Goal: Information Seeking & Learning: Learn about a topic

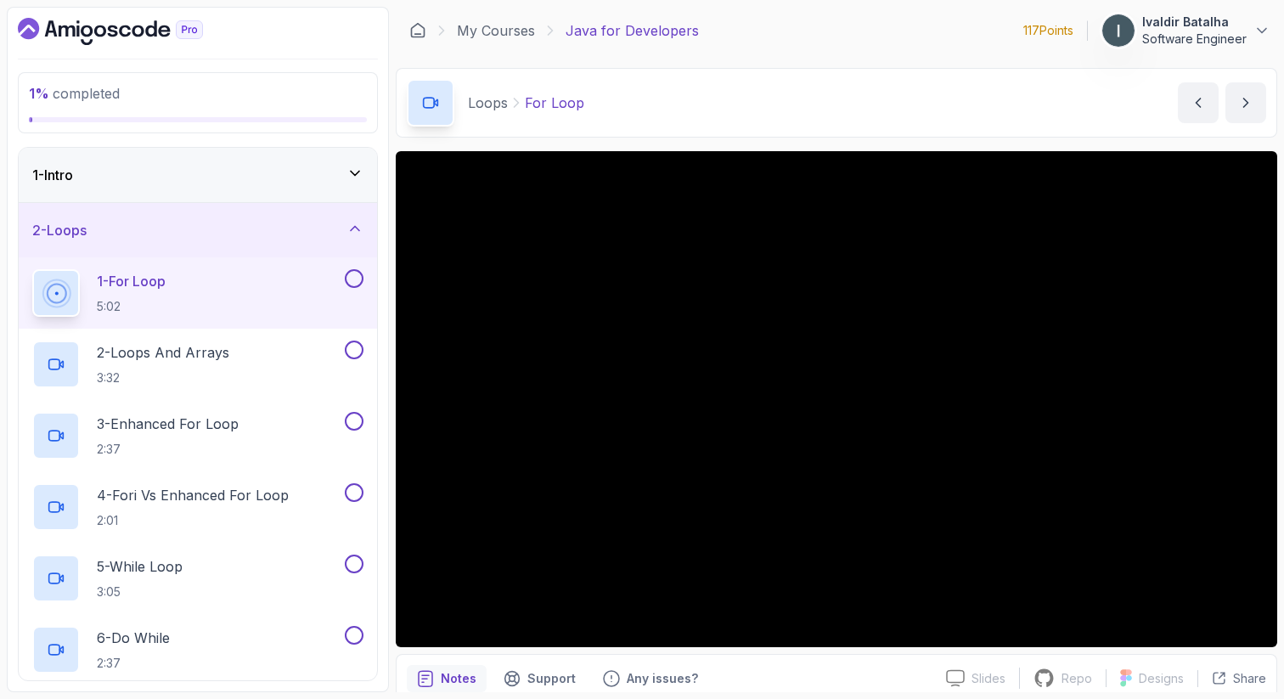
scroll to position [109, 0]
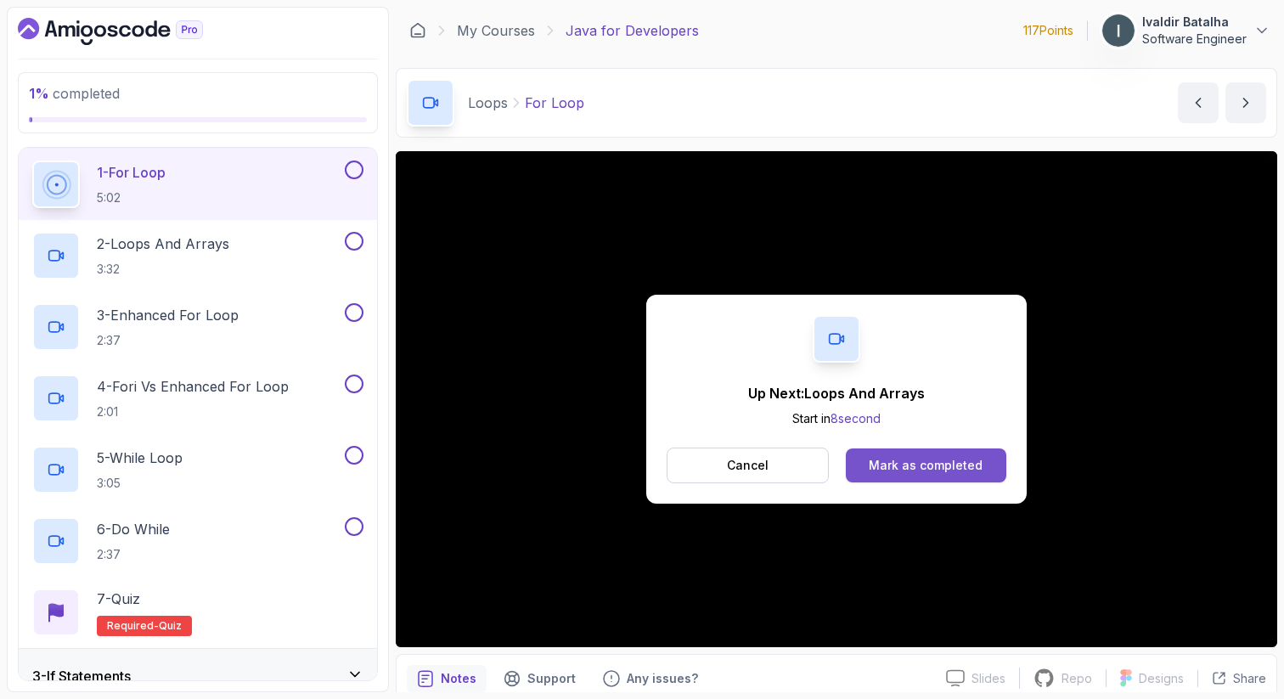
click at [890, 467] on div "Mark as completed" at bounding box center [925, 465] width 114 height 17
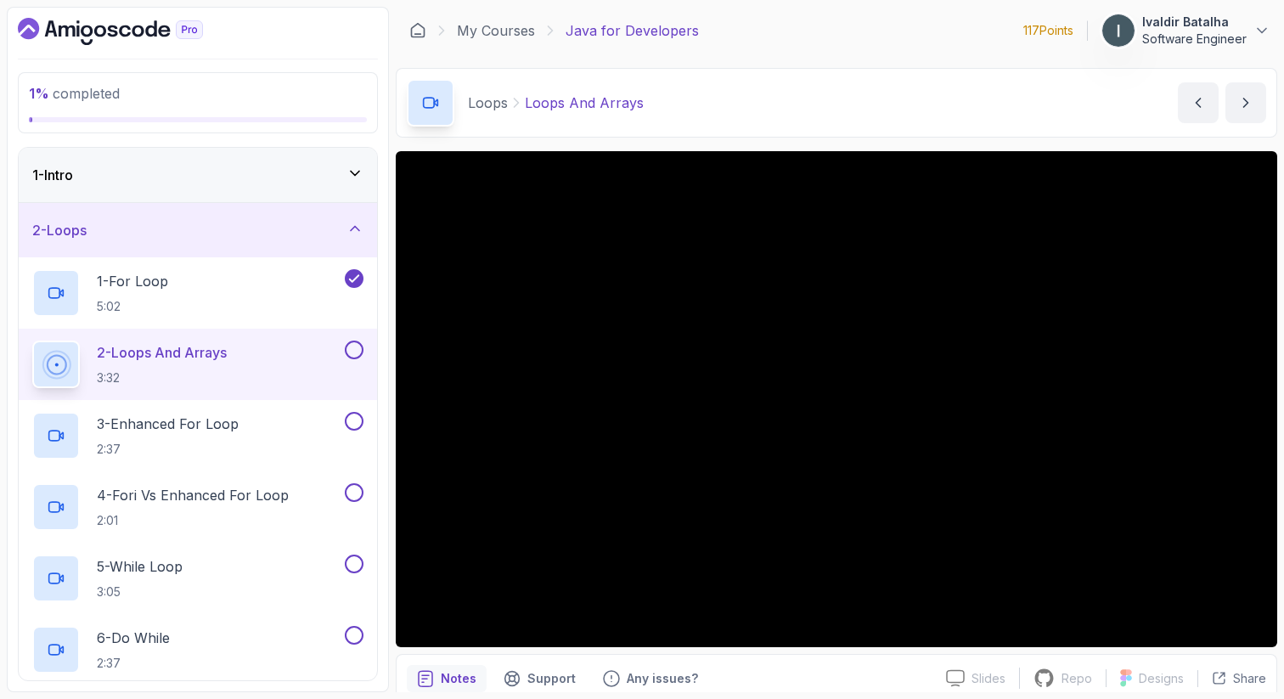
click at [261, 176] on div "1 - Intro" at bounding box center [197, 175] width 331 height 20
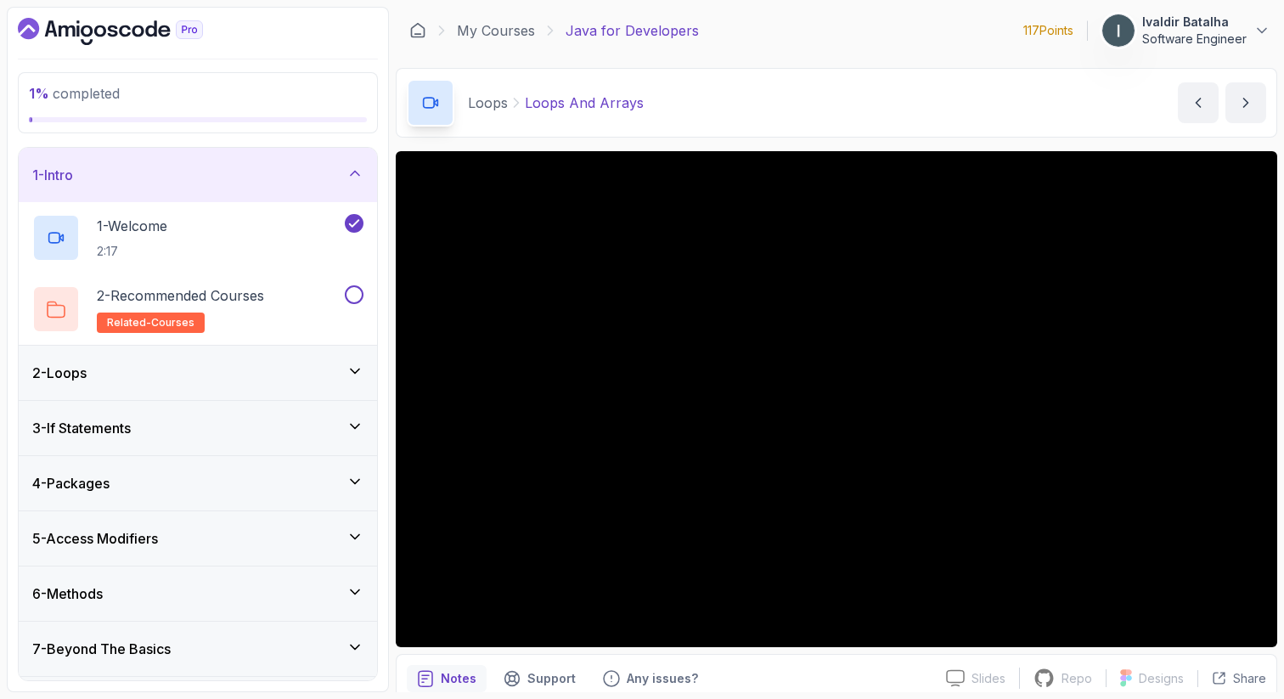
click at [261, 176] on div "1 - Intro" at bounding box center [197, 175] width 331 height 20
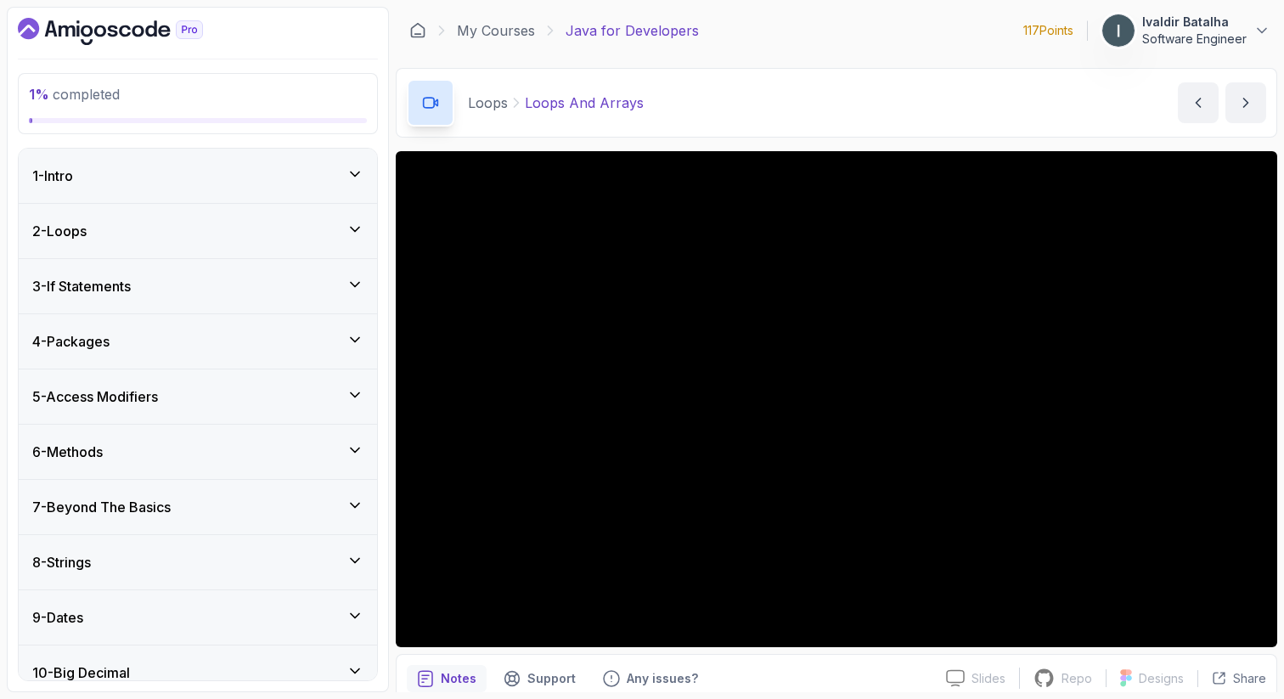
click at [246, 222] on div "2 - Loops" at bounding box center [197, 231] width 331 height 20
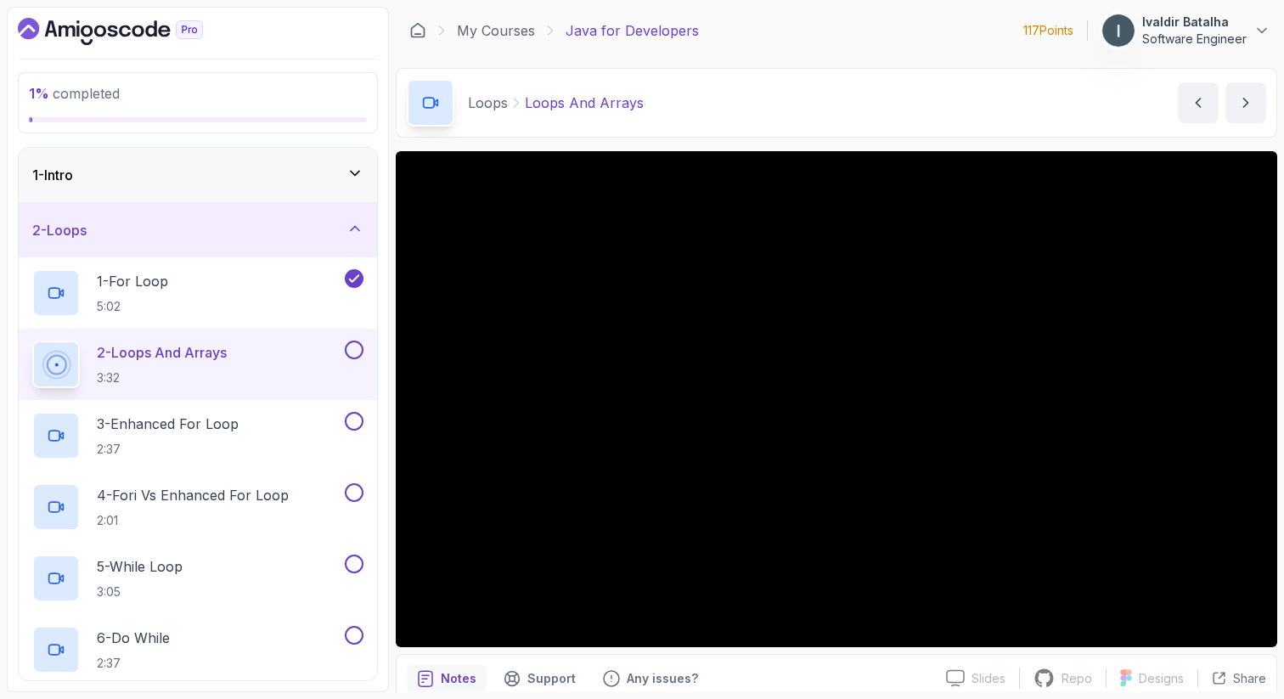
click at [19, 203] on button "2 - Loops" at bounding box center [198, 230] width 358 height 54
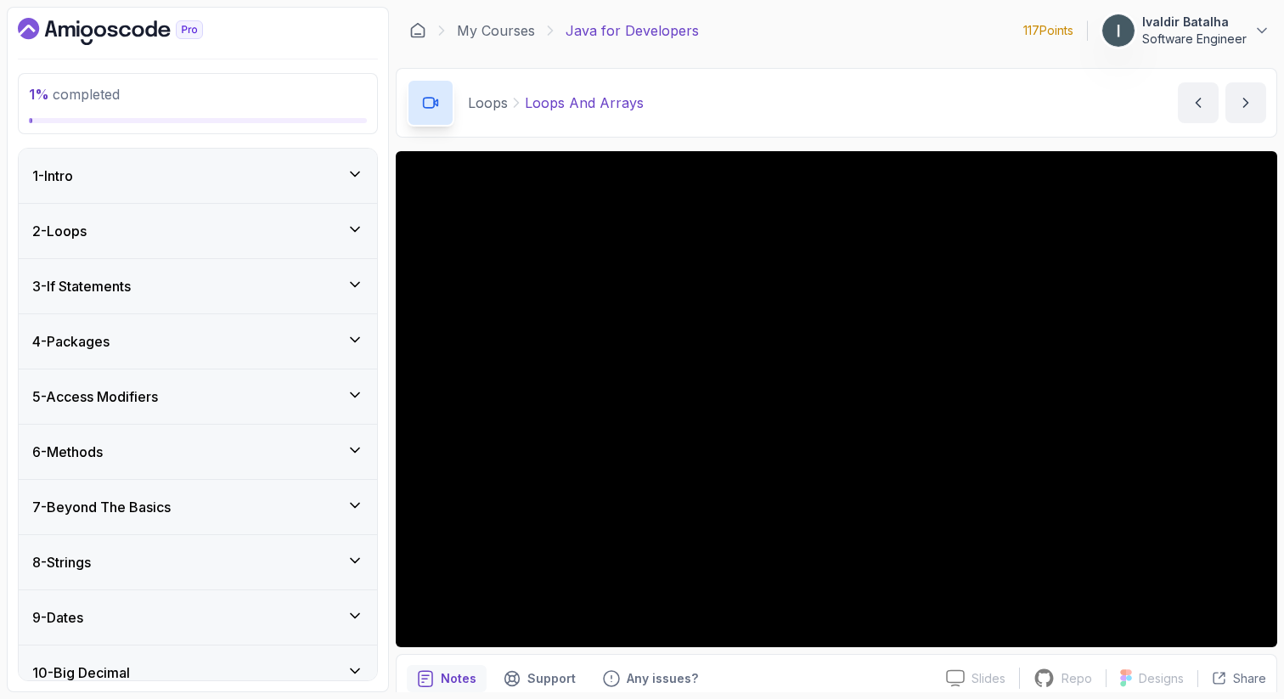
click at [257, 226] on div "2 - Loops" at bounding box center [197, 231] width 331 height 20
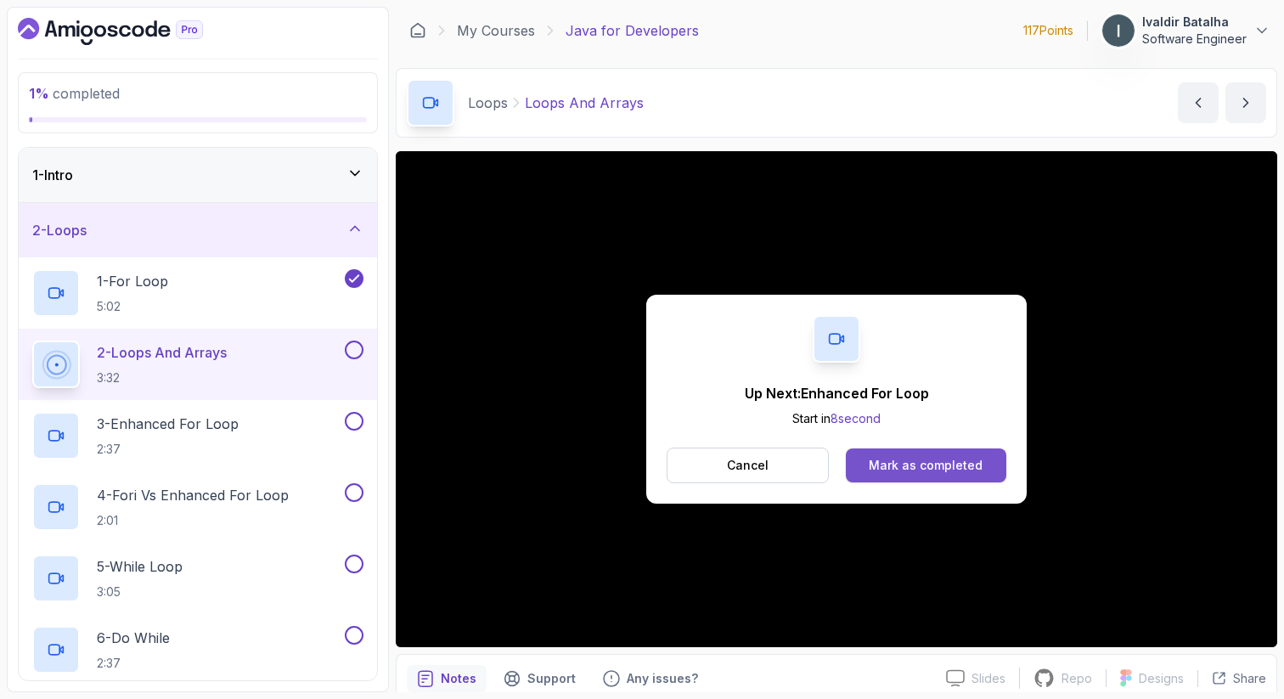
click at [897, 466] on div "Mark as completed" at bounding box center [925, 465] width 114 height 17
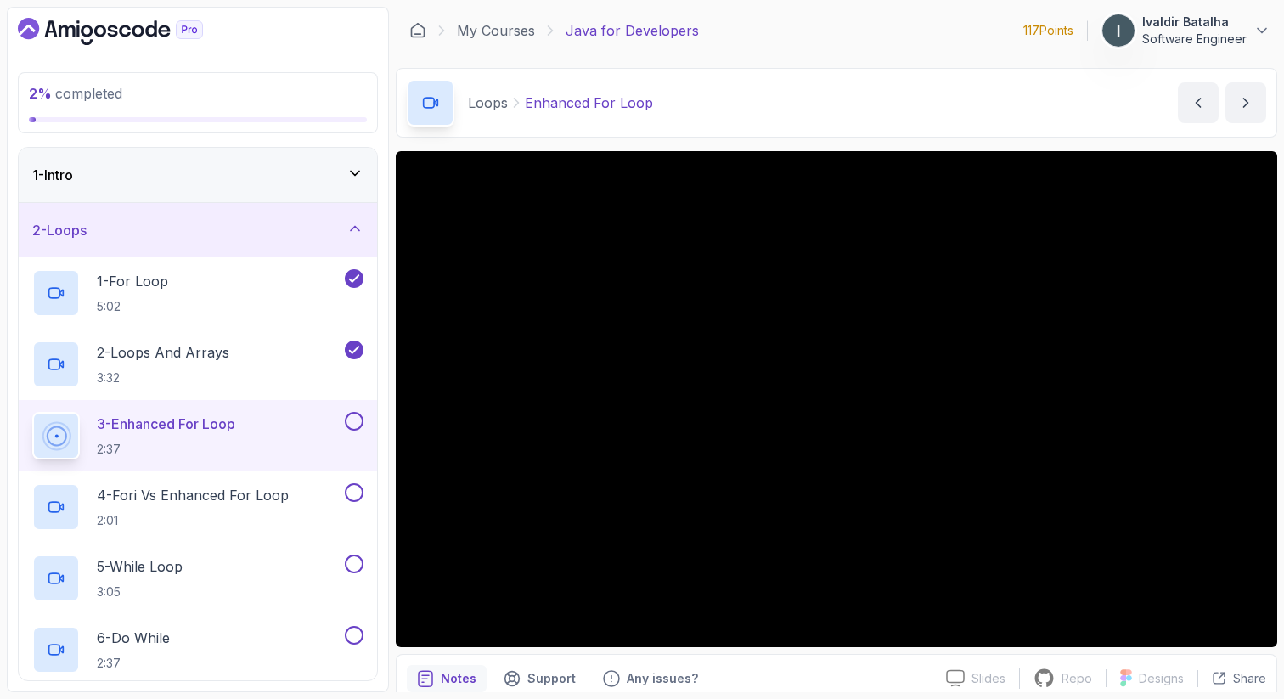
scroll to position [73, 0]
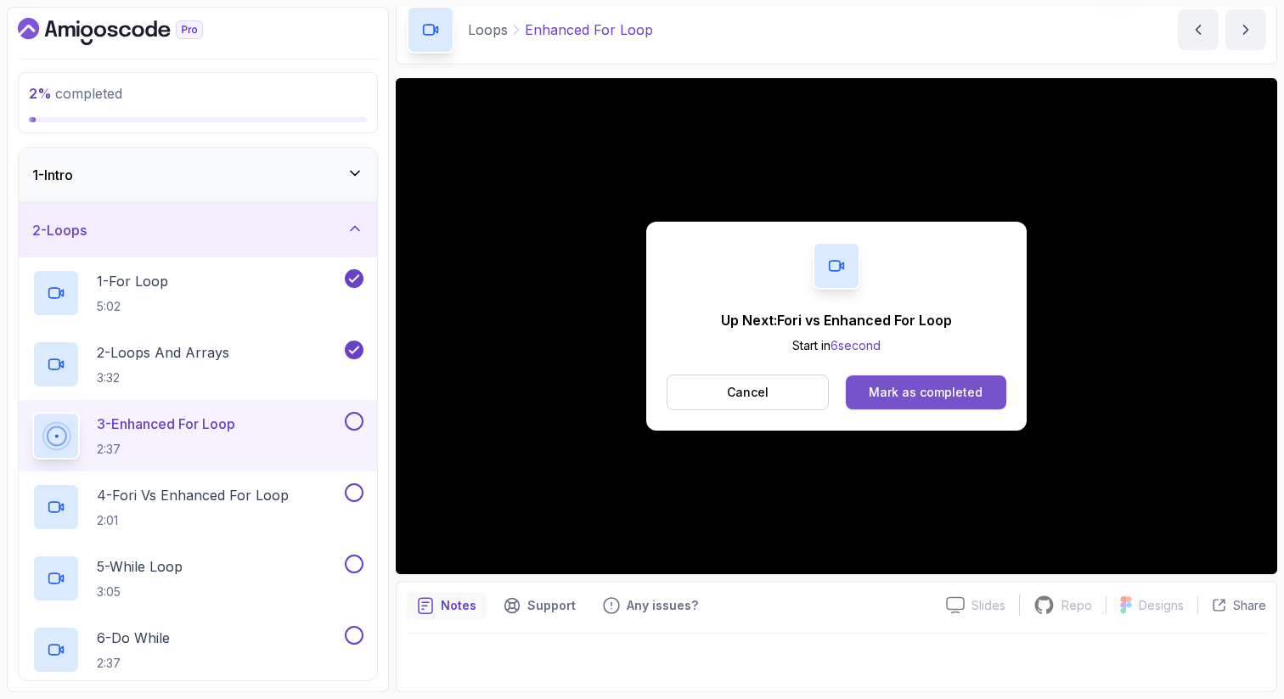
click at [902, 385] on div "Mark as completed" at bounding box center [925, 392] width 114 height 17
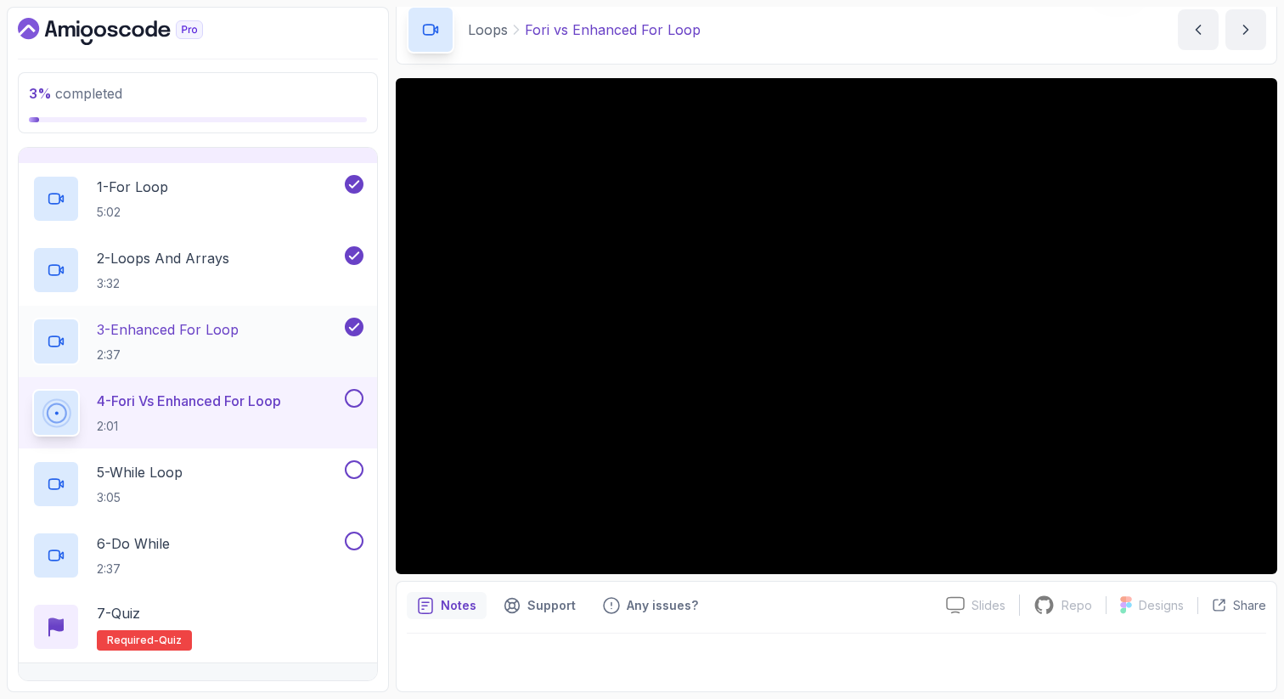
scroll to position [84, 0]
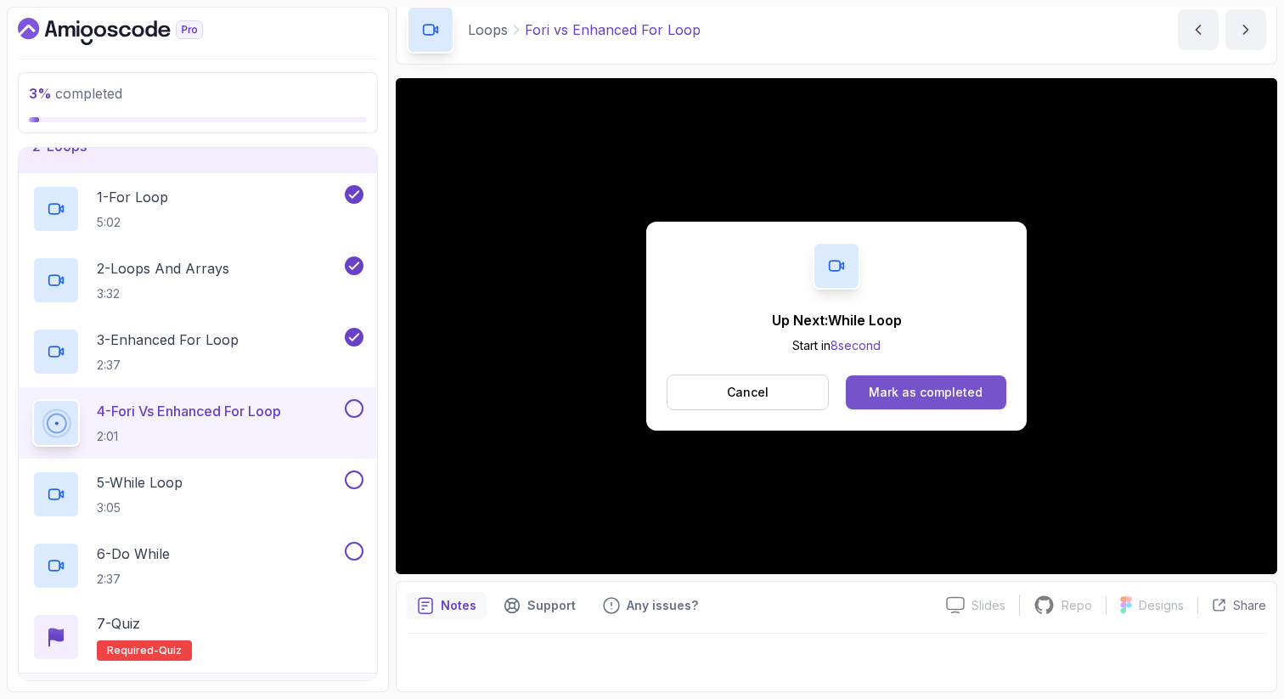
click at [956, 391] on div "Mark as completed" at bounding box center [925, 392] width 114 height 17
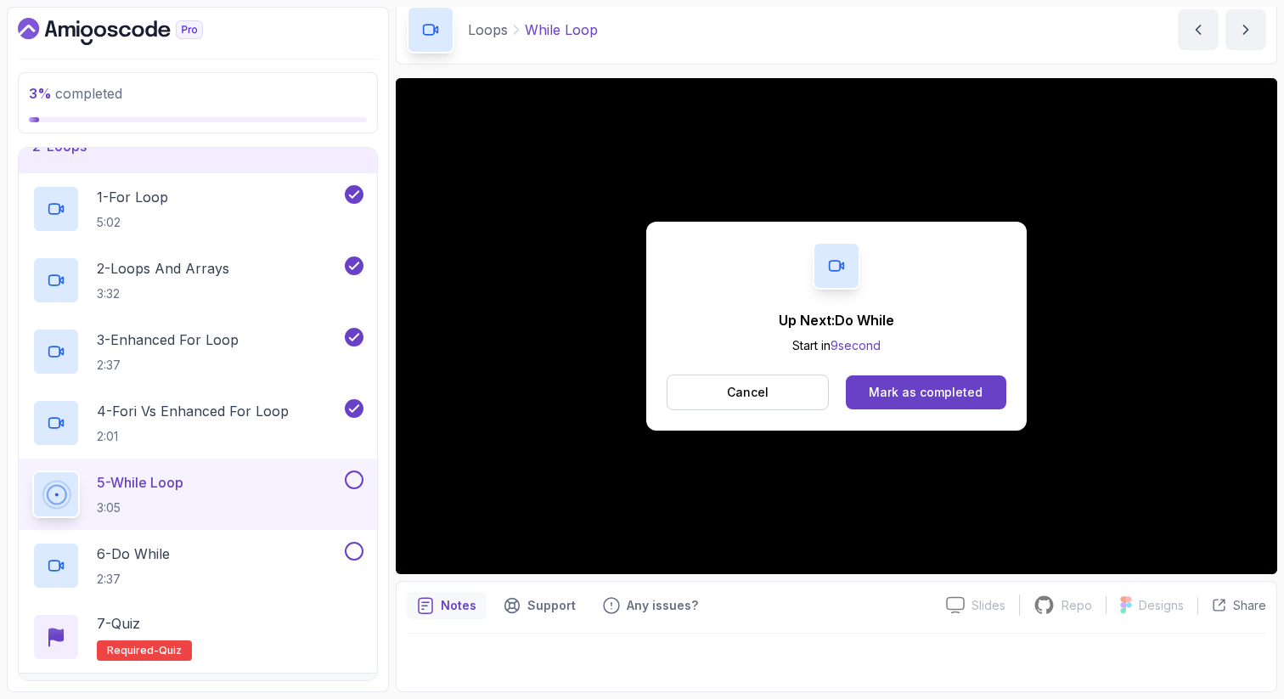
click at [956, 391] on div "Mark as completed" at bounding box center [925, 392] width 114 height 17
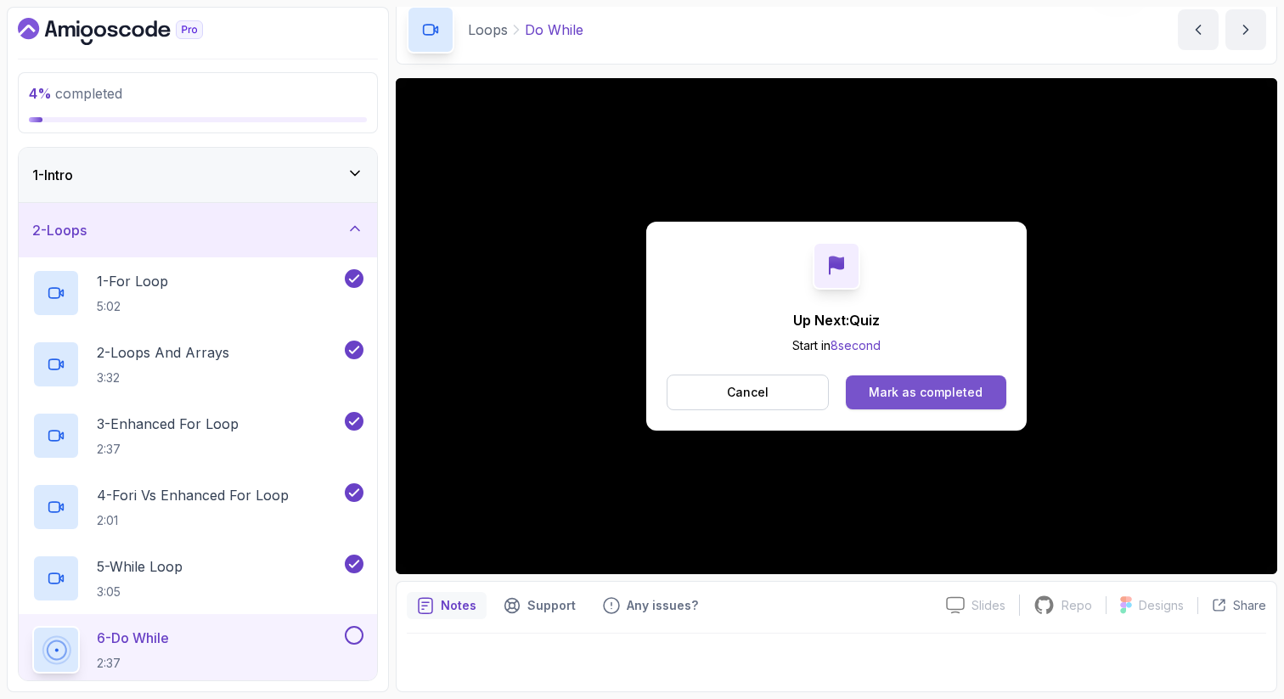
click at [873, 389] on div "Mark as completed" at bounding box center [925, 392] width 114 height 17
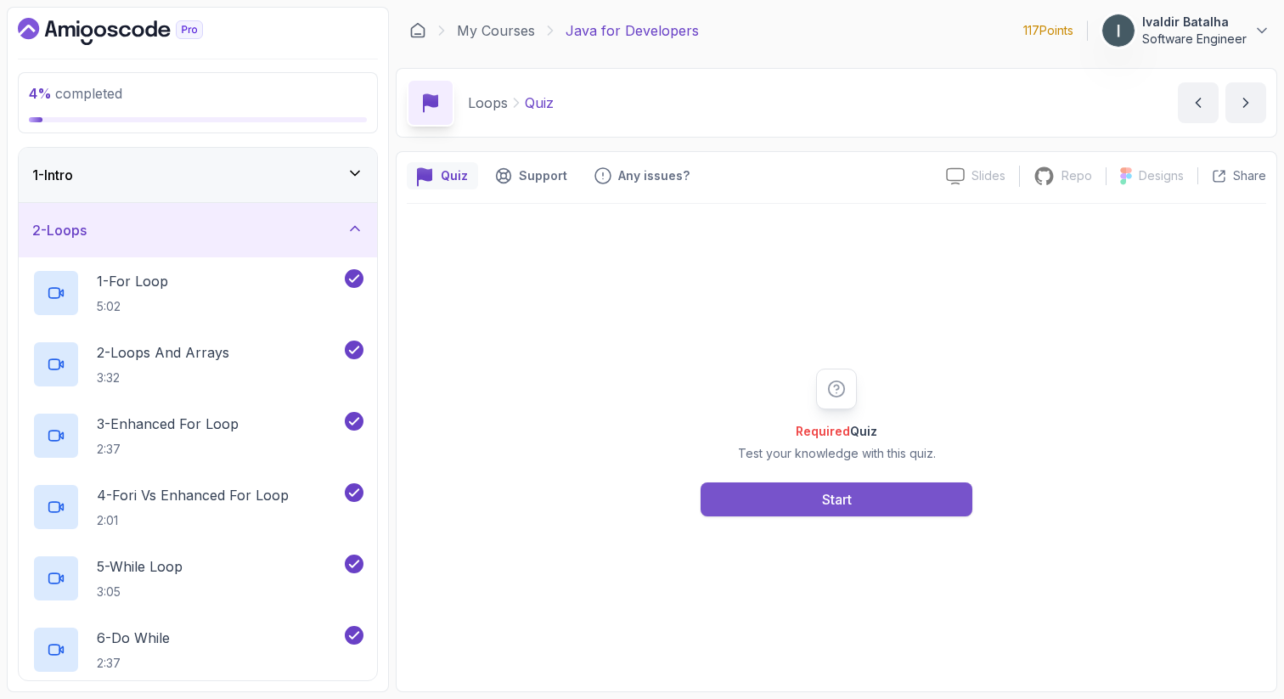
click at [812, 493] on button "Start" at bounding box center [836, 499] width 272 height 34
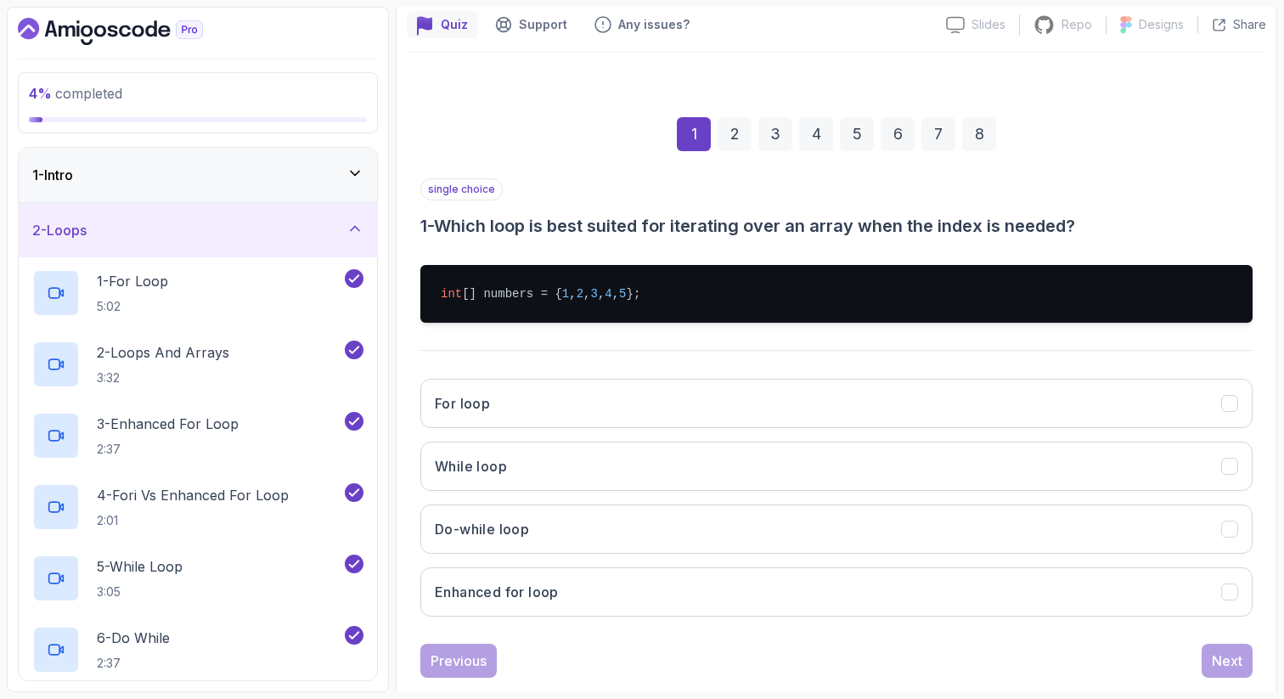
scroll to position [175, 0]
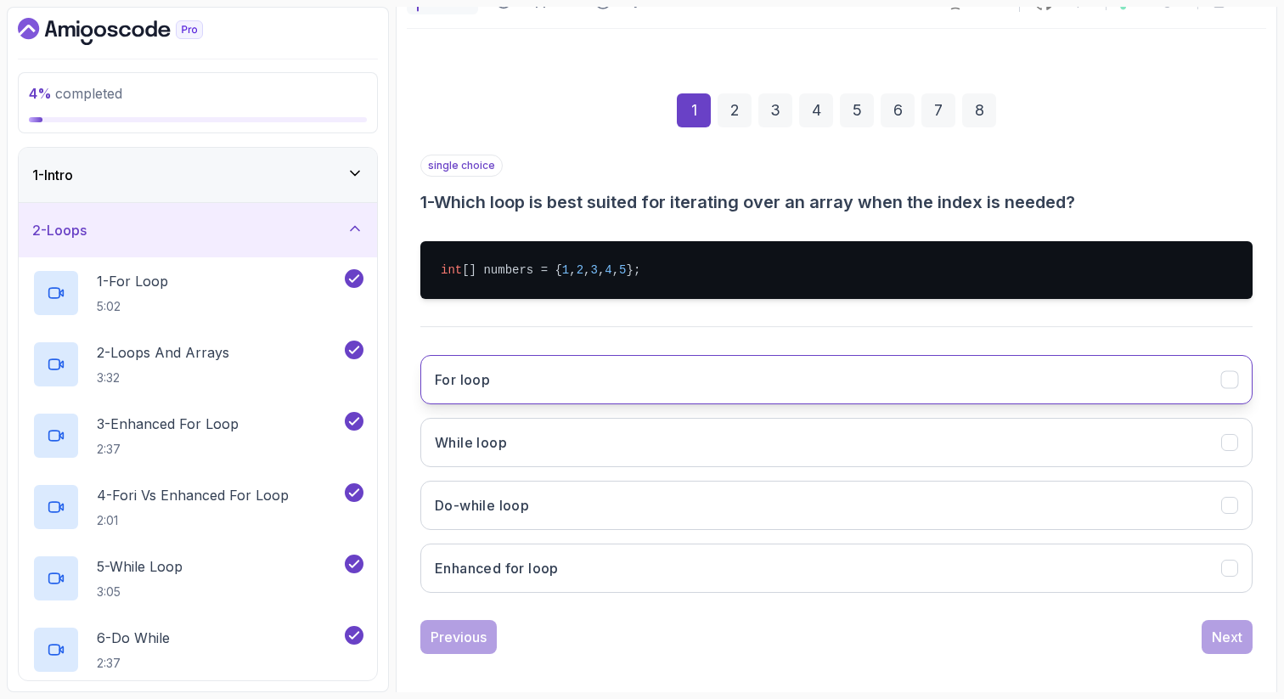
click at [810, 373] on button "For loop" at bounding box center [836, 379] width 832 height 49
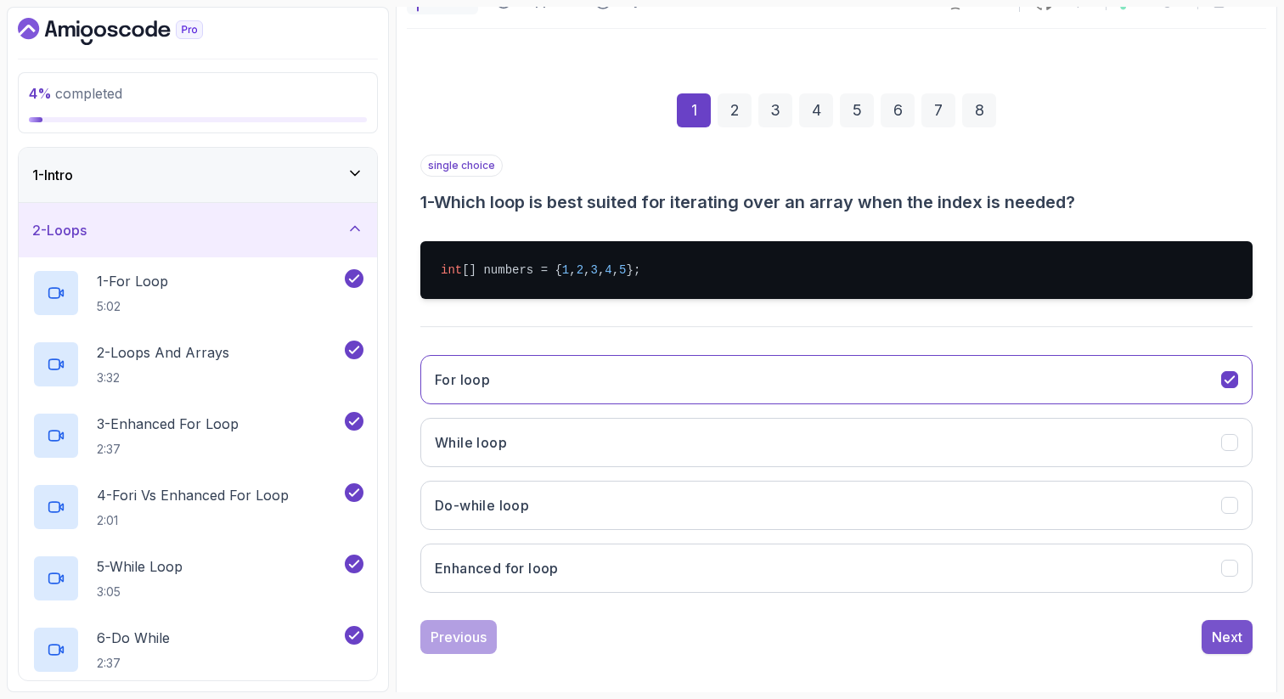
click at [1216, 631] on div "Next" at bounding box center [1226, 636] width 31 height 20
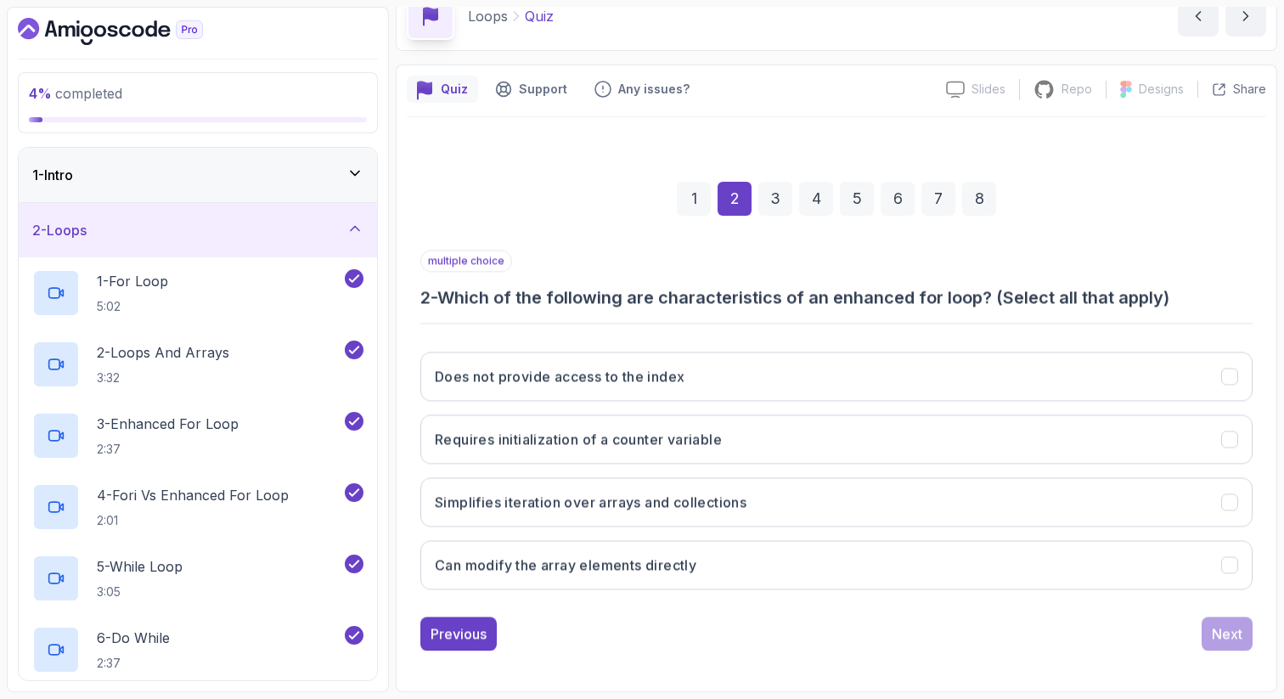
scroll to position [87, 0]
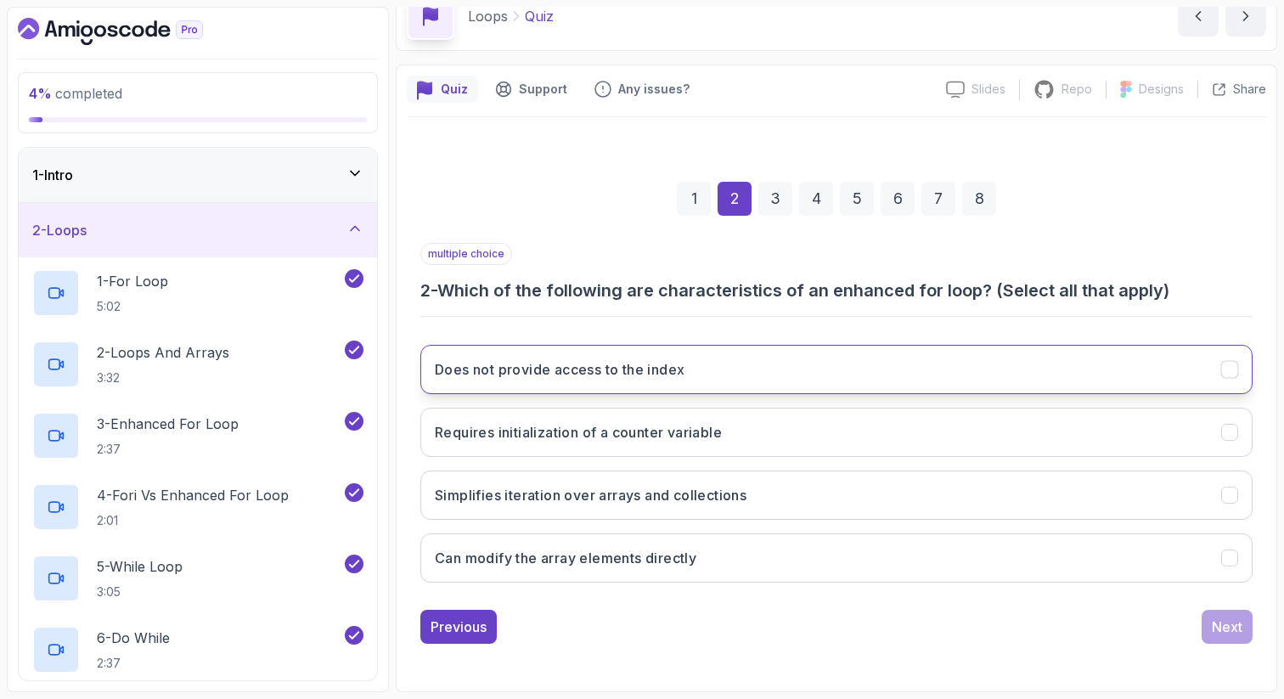
click at [1076, 362] on button "Does not provide access to the index" at bounding box center [836, 369] width 832 height 49
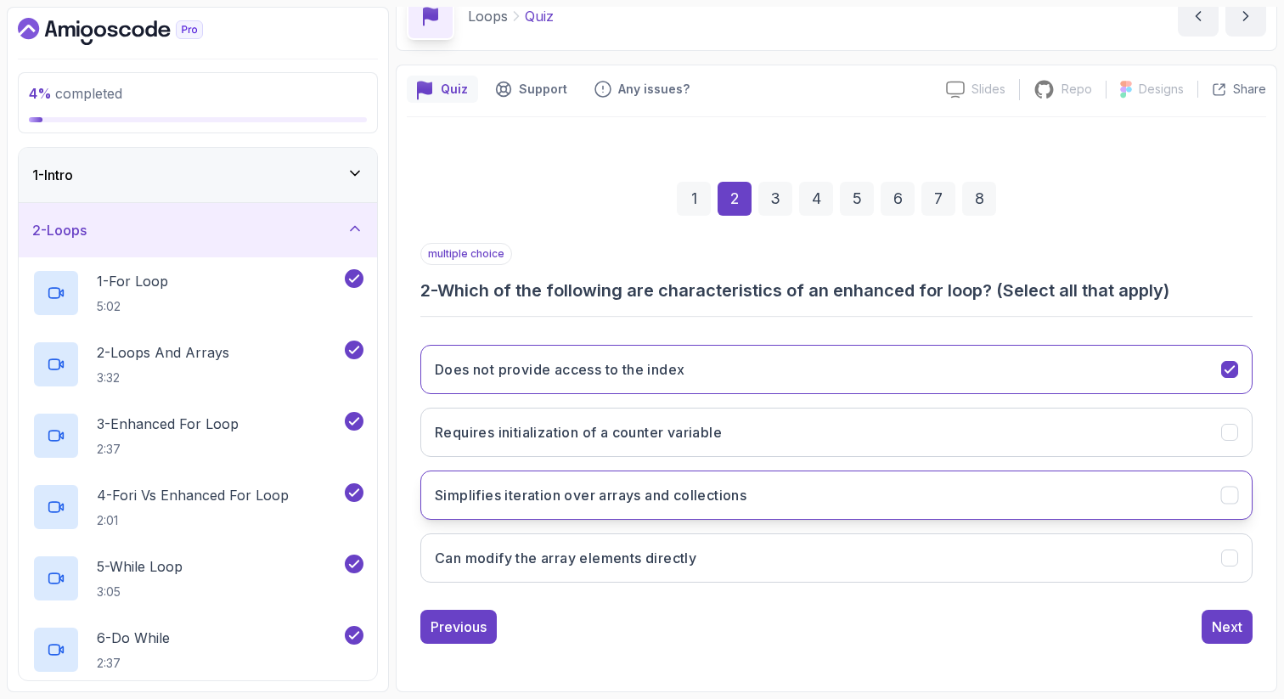
click at [1023, 503] on button "Simplifies iteration over arrays and collections" at bounding box center [836, 494] width 832 height 49
click at [1213, 623] on div "Next" at bounding box center [1226, 626] width 31 height 20
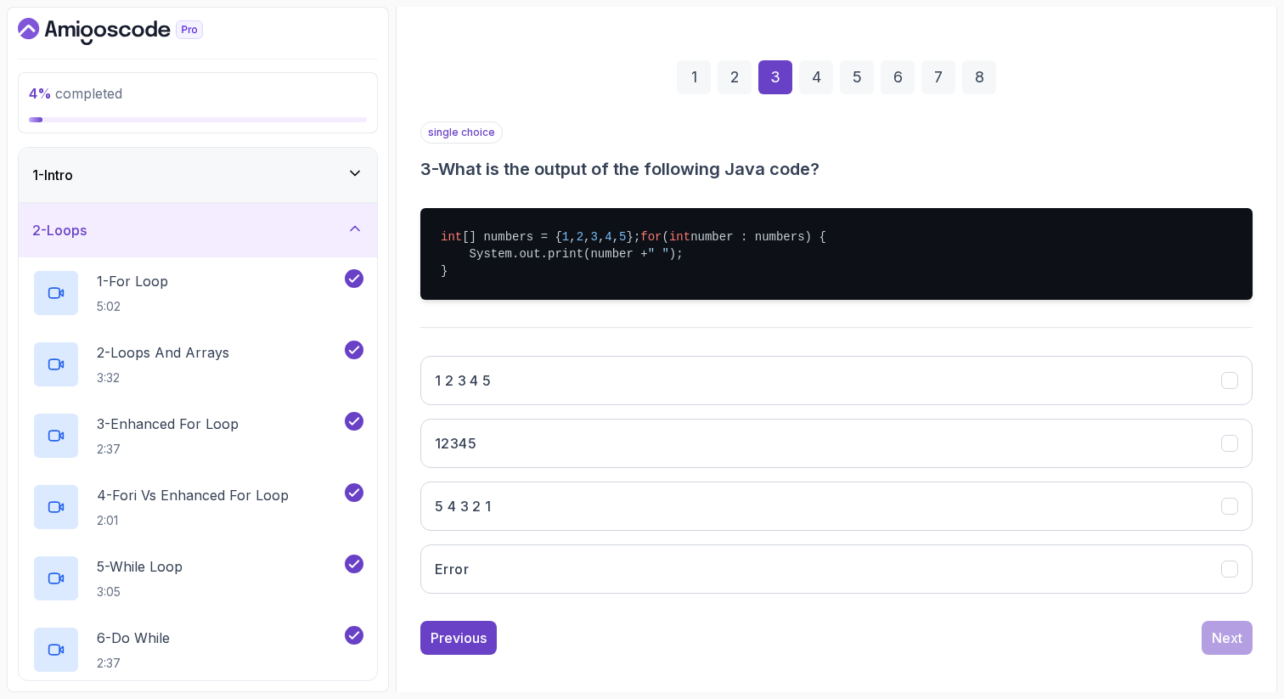
scroll to position [236, 0]
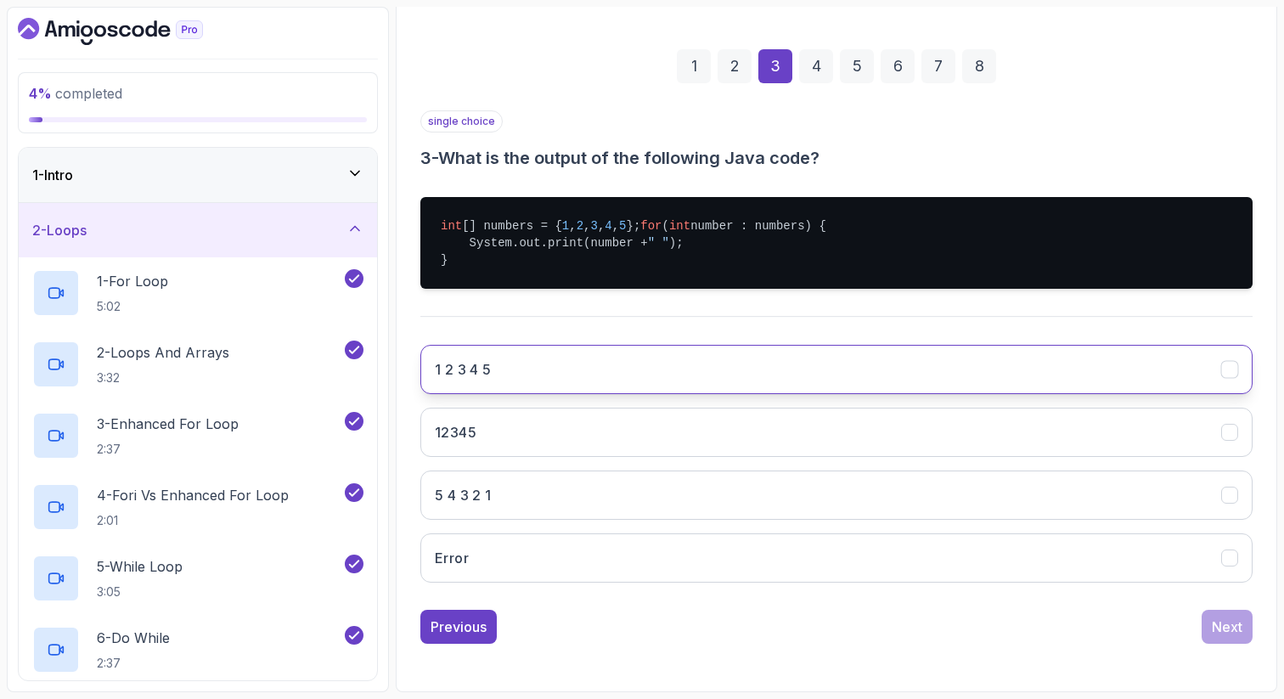
click at [1018, 381] on button "1 2 3 4 5" at bounding box center [836, 369] width 832 height 49
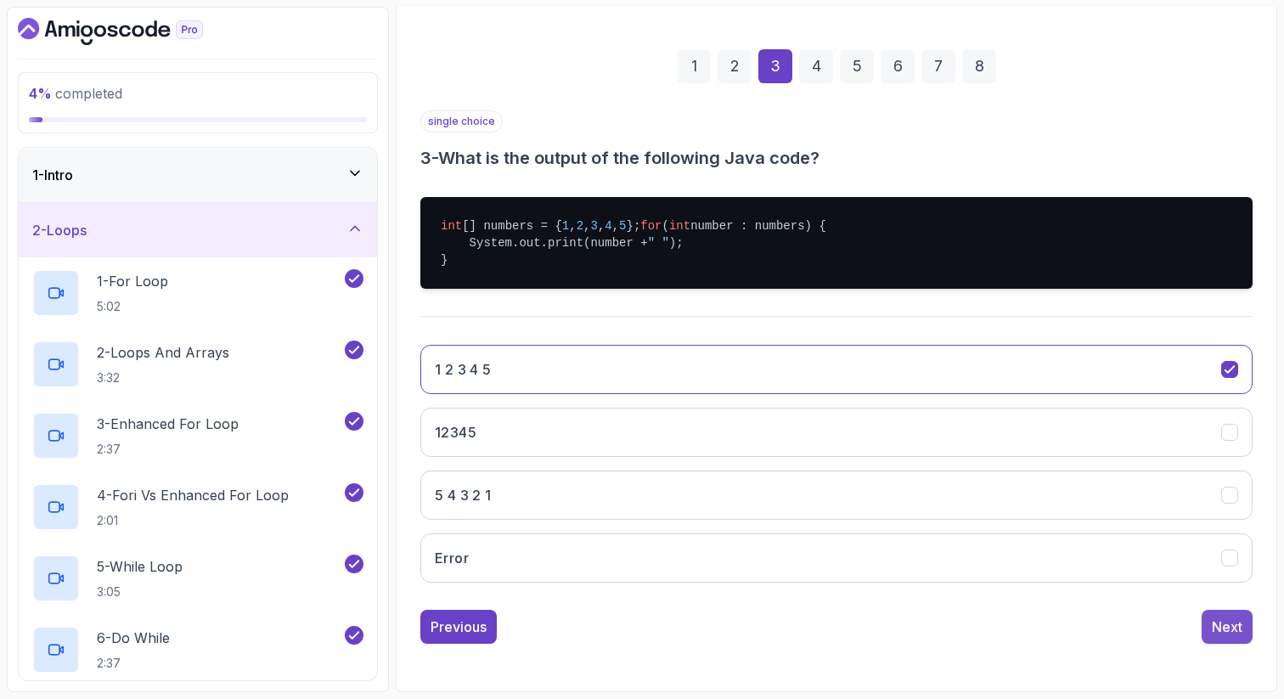
click at [1239, 630] on div "Next" at bounding box center [1226, 626] width 31 height 20
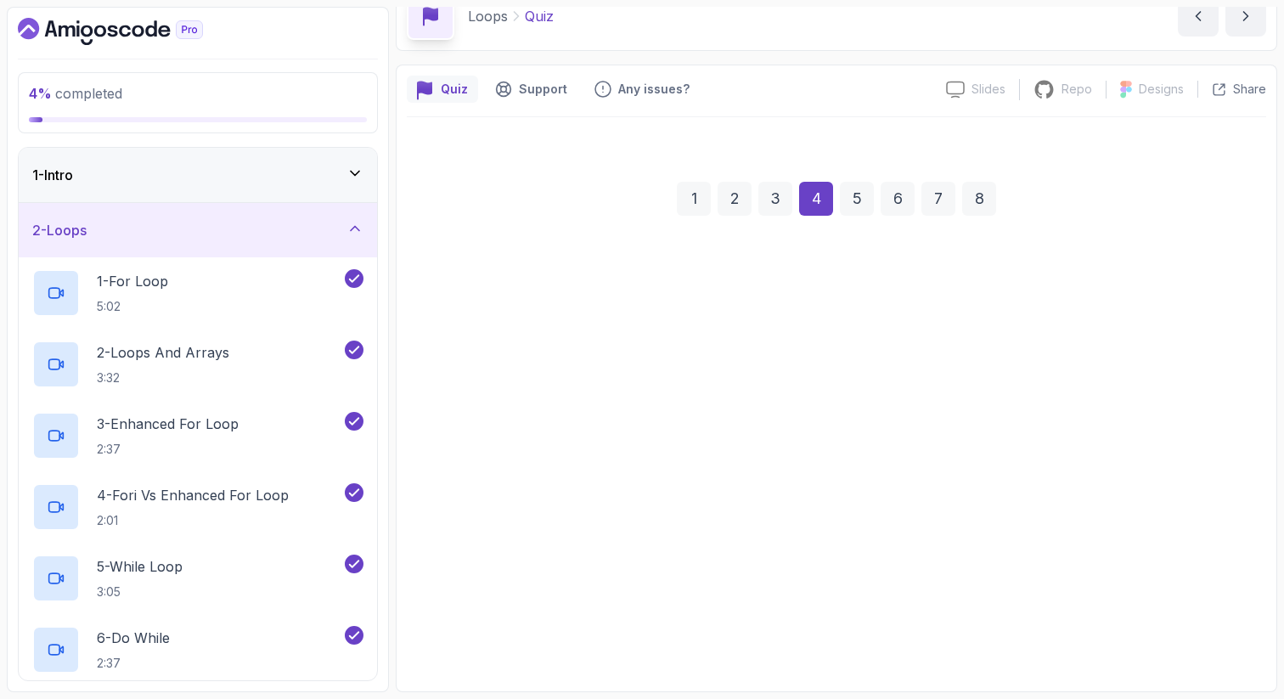
scroll to position [87, 0]
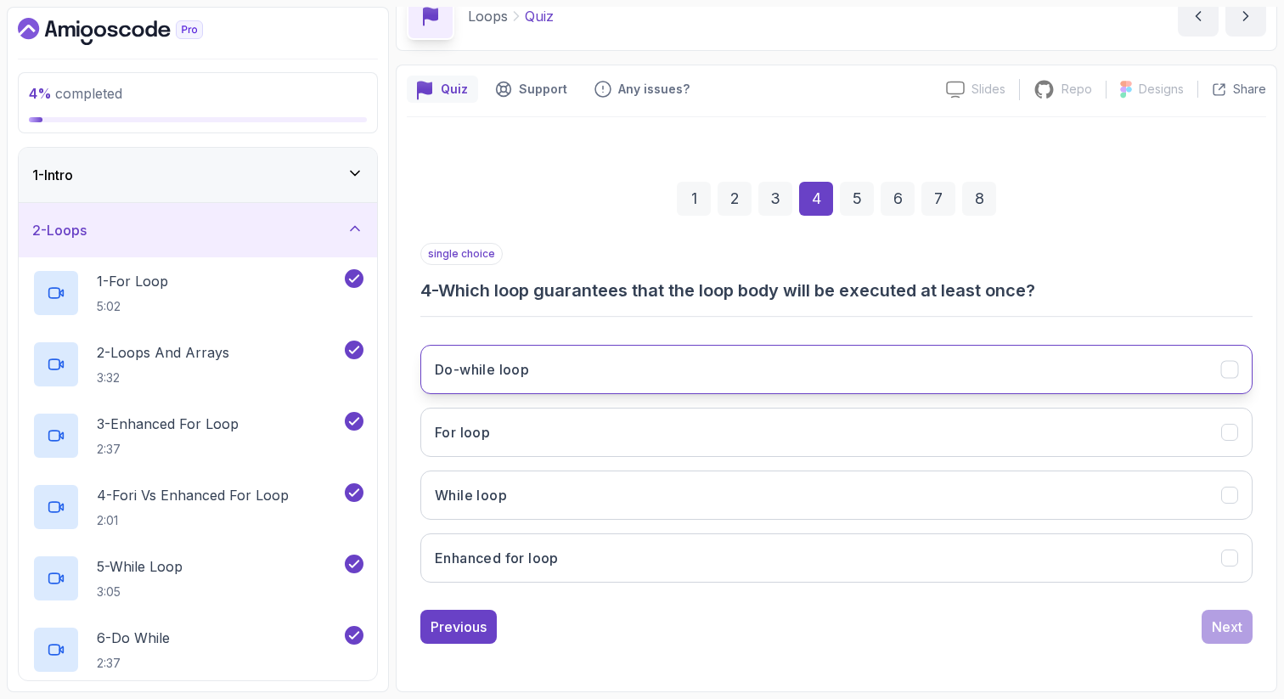
click at [1121, 387] on button "Do-while loop" at bounding box center [836, 369] width 832 height 49
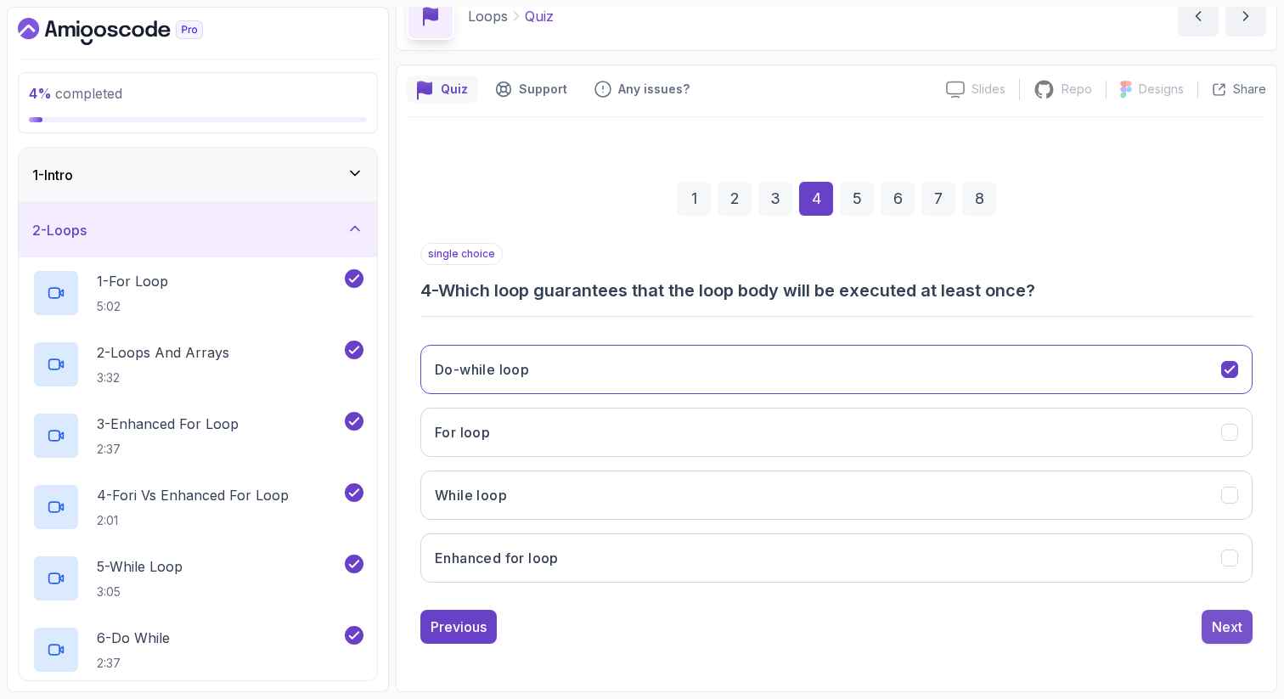
click at [1228, 632] on div "Next" at bounding box center [1226, 626] width 31 height 20
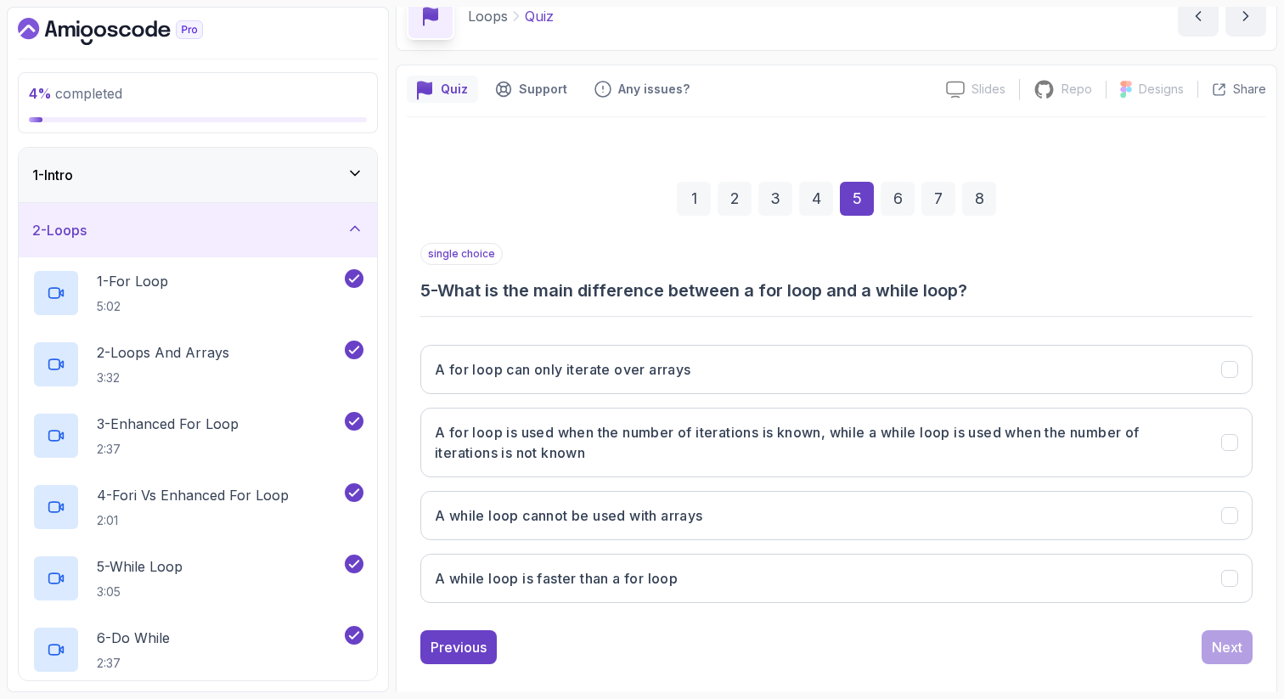
scroll to position [107, 0]
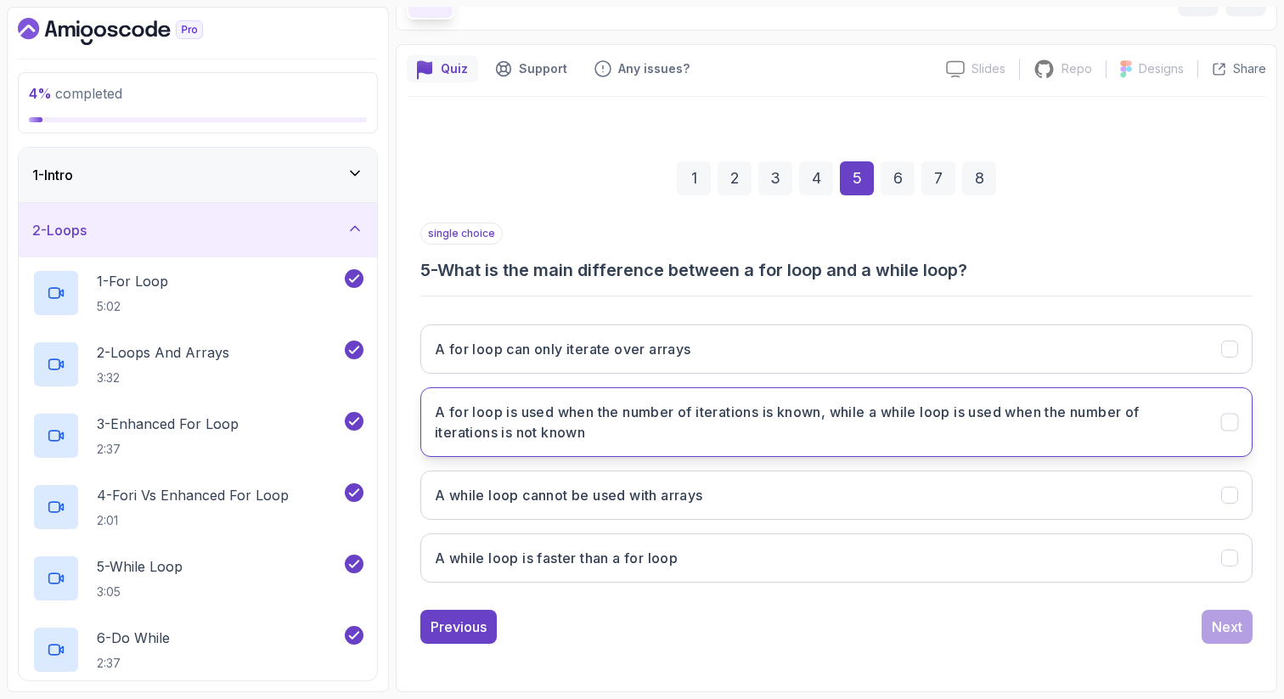
click at [1156, 421] on h3 "A for loop is used when the number of iterations is known, while a while loop i…" at bounding box center [818, 422] width 766 height 41
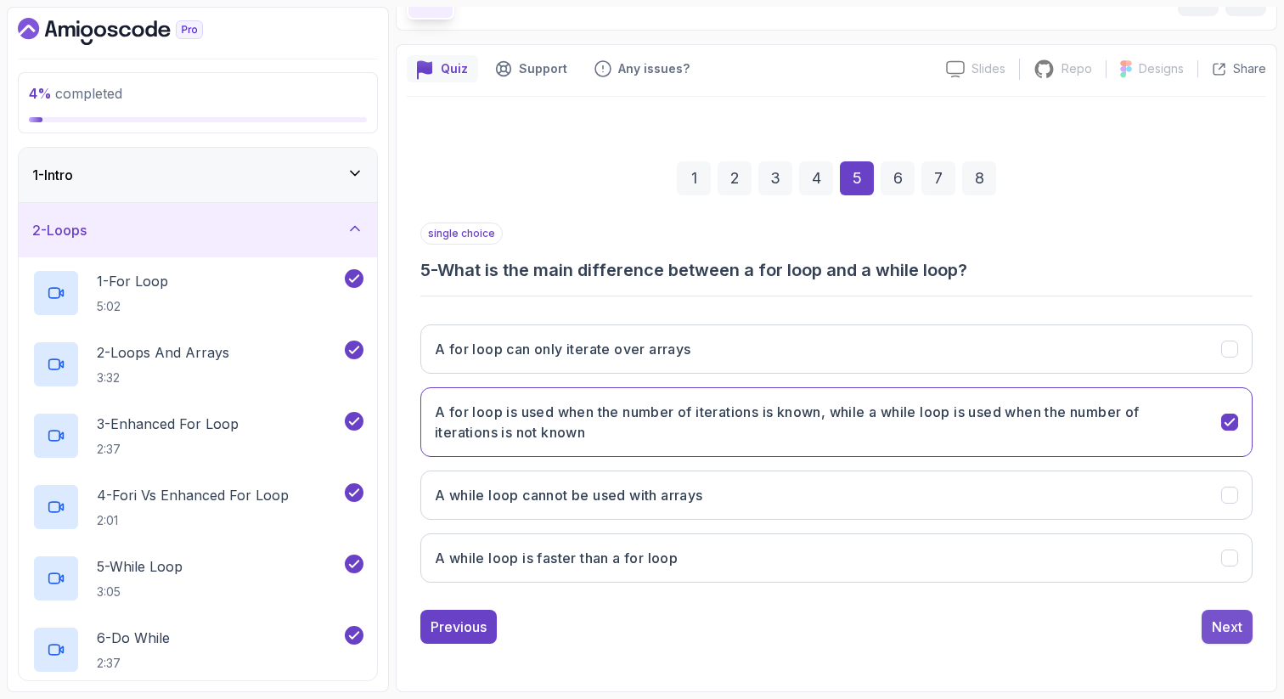
click at [1207, 626] on button "Next" at bounding box center [1226, 627] width 51 height 34
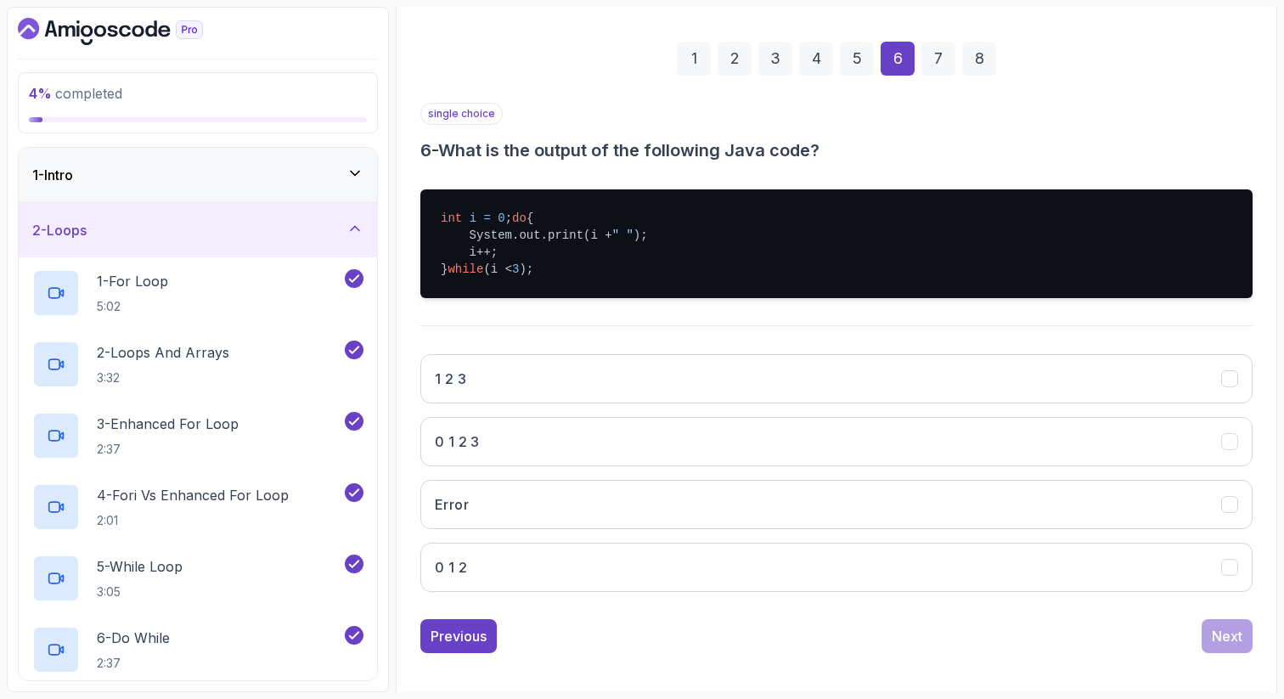
scroll to position [248, 0]
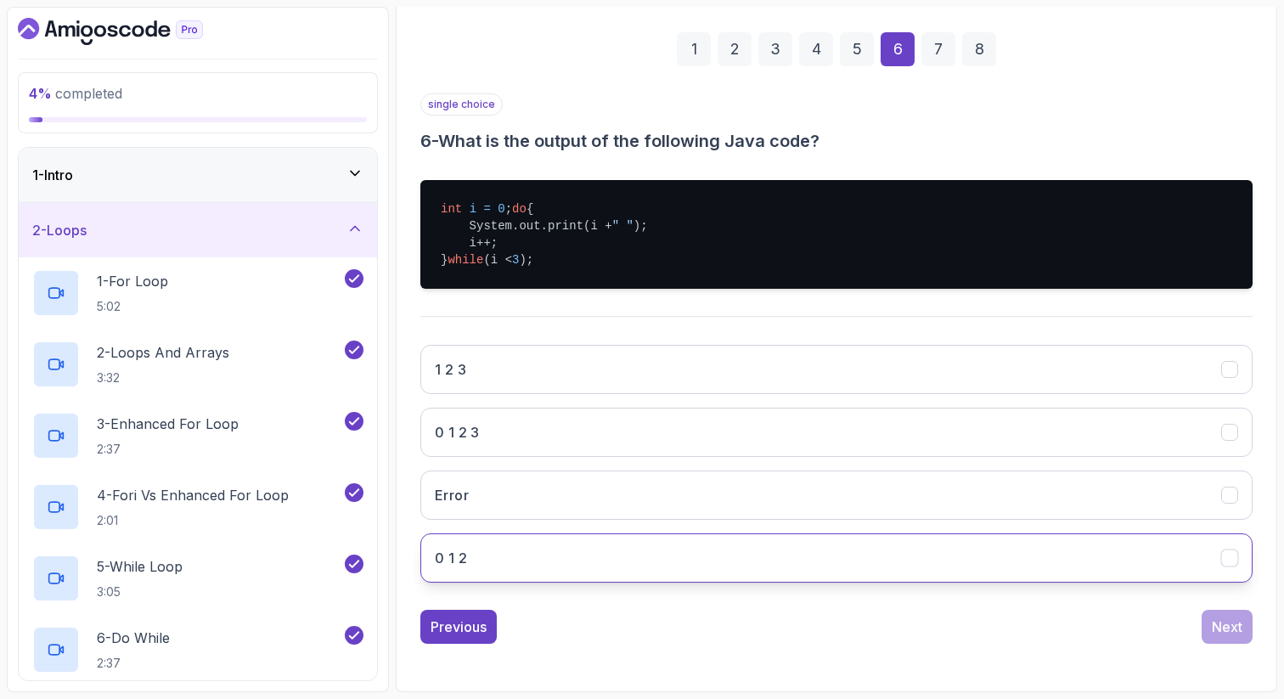
click at [1126, 576] on button "0 1 2" at bounding box center [836, 557] width 832 height 49
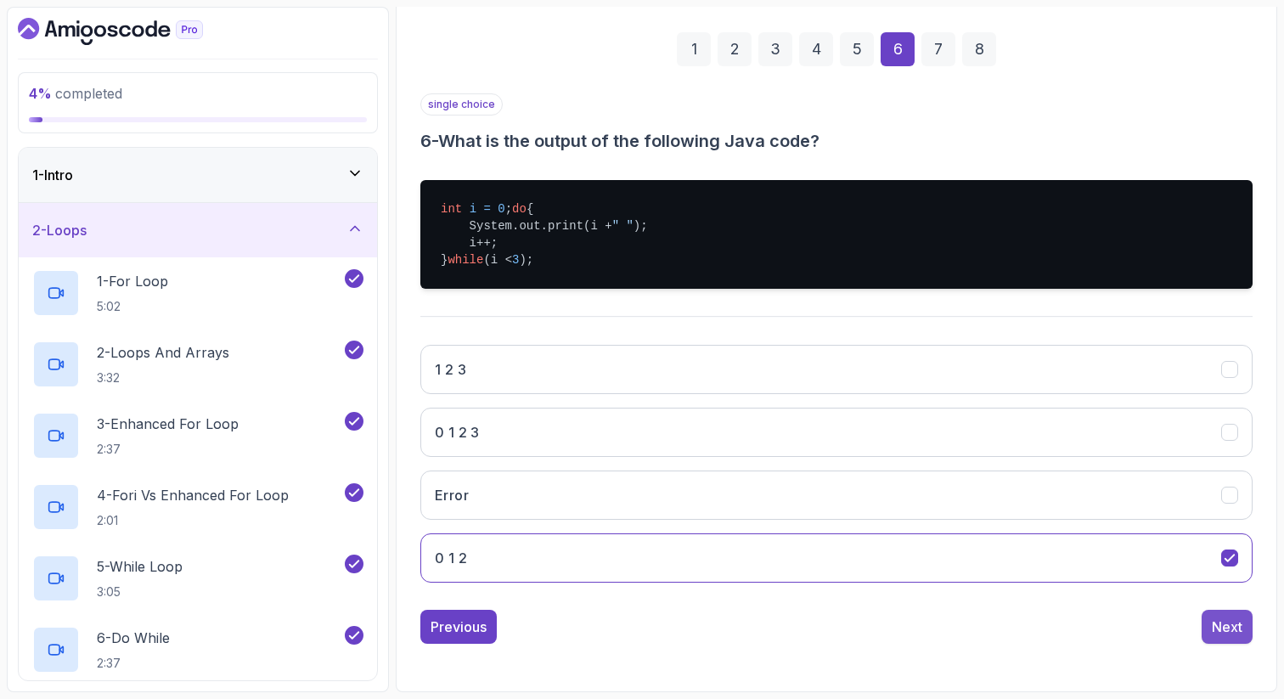
click at [1235, 626] on div "Next" at bounding box center [1226, 626] width 31 height 20
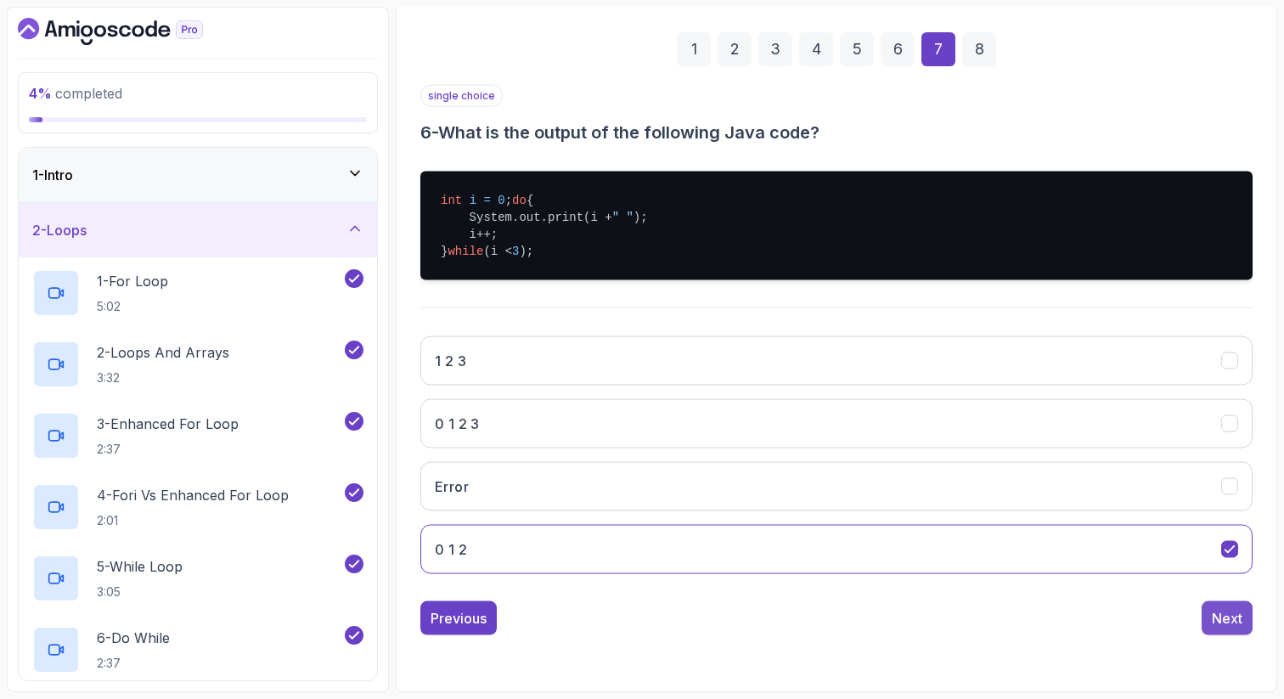
scroll to position [87, 0]
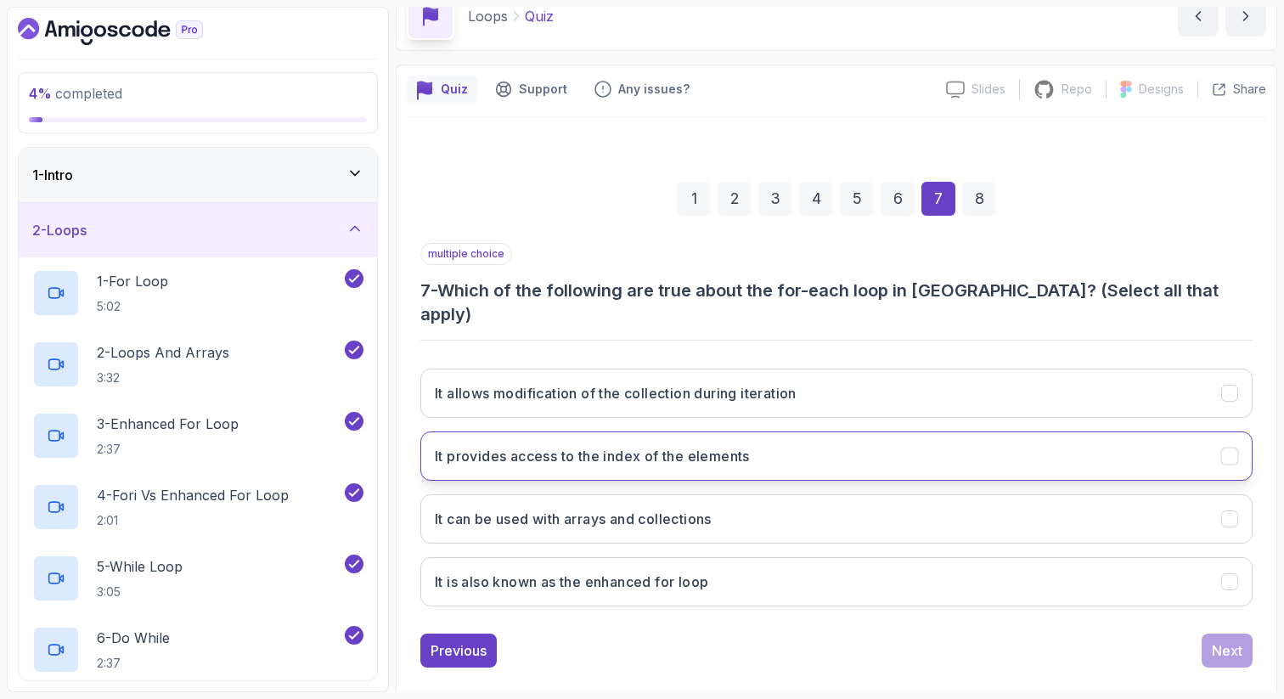
click at [1215, 437] on button "It provides access to the index of the elements" at bounding box center [836, 455] width 832 height 49
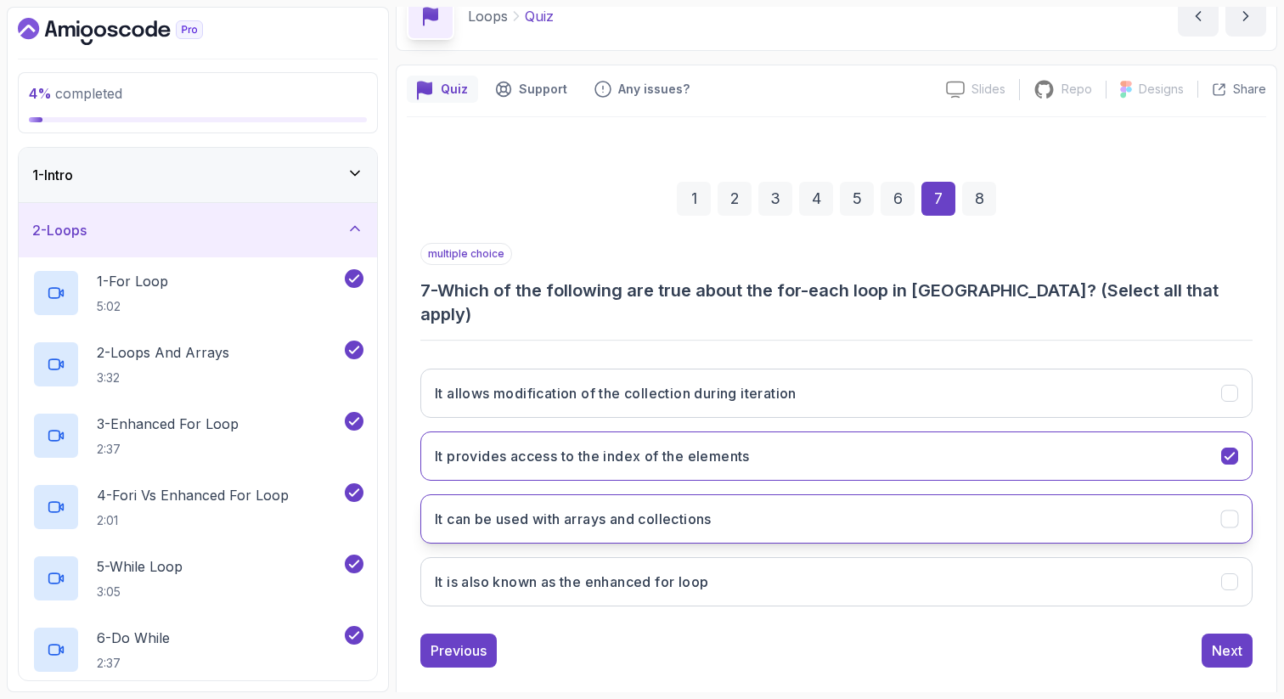
click at [1186, 494] on button "It can be used with arrays and collections" at bounding box center [836, 518] width 832 height 49
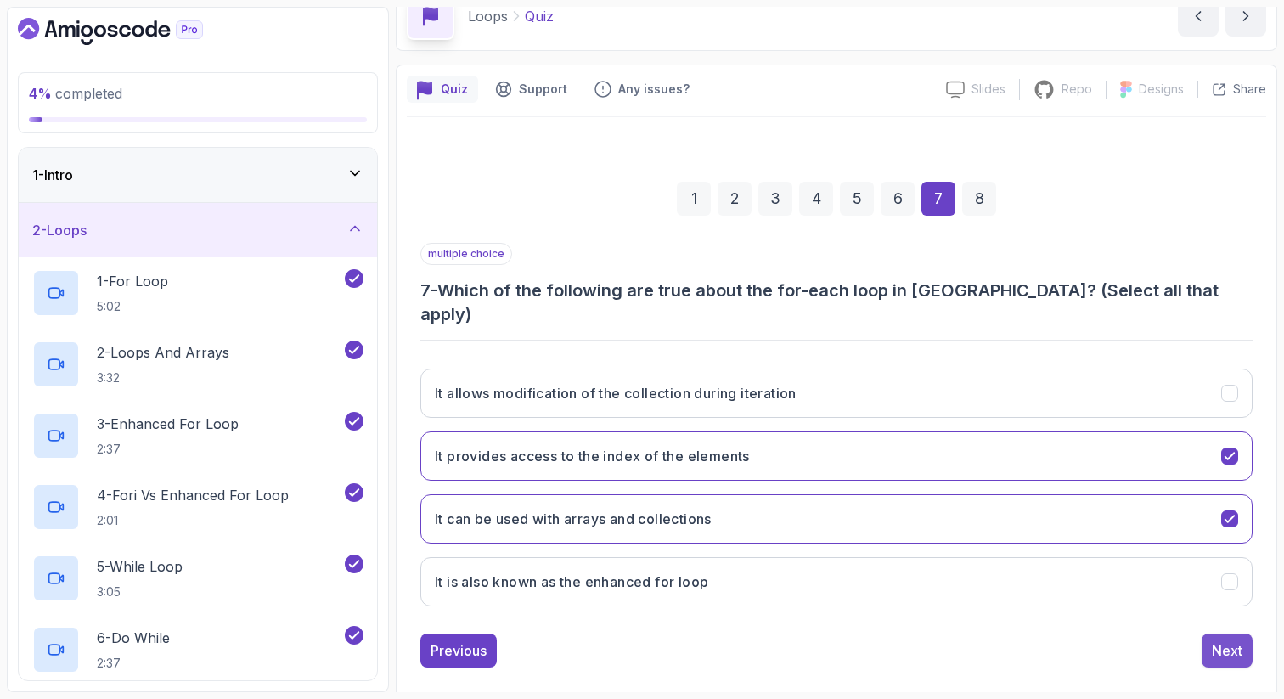
click at [1216, 633] on button "Next" at bounding box center [1226, 650] width 51 height 34
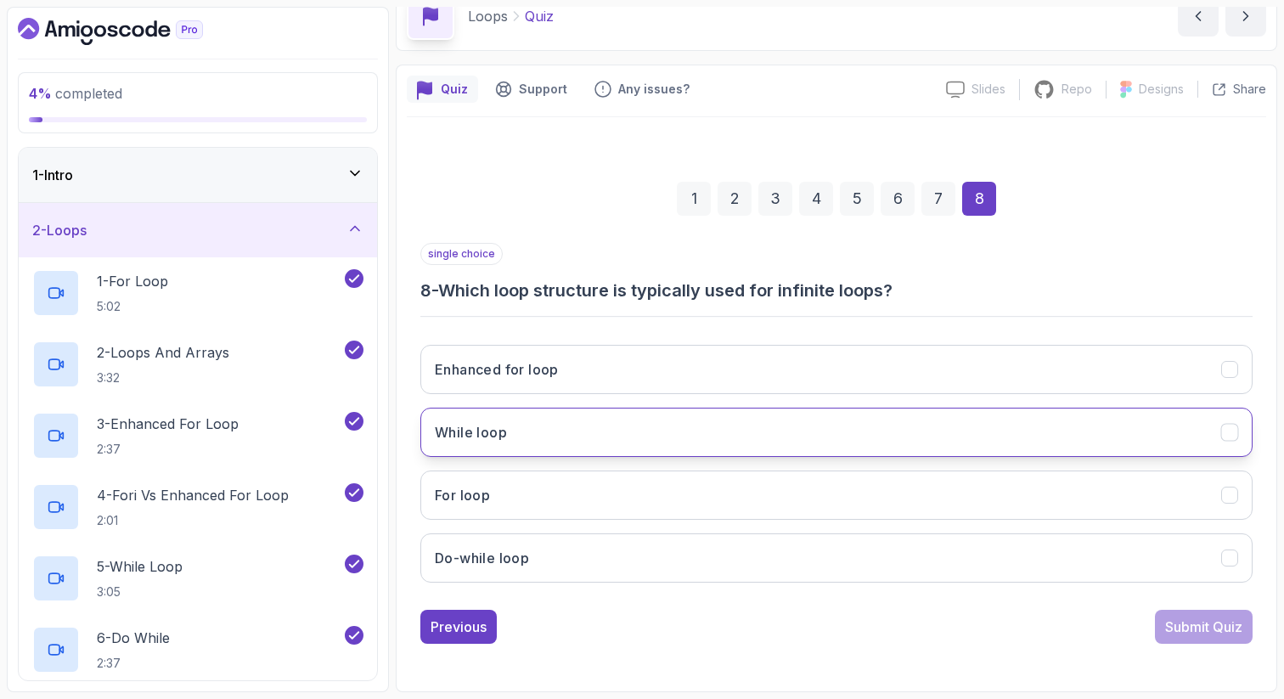
click at [1075, 441] on button "While loop" at bounding box center [836, 431] width 832 height 49
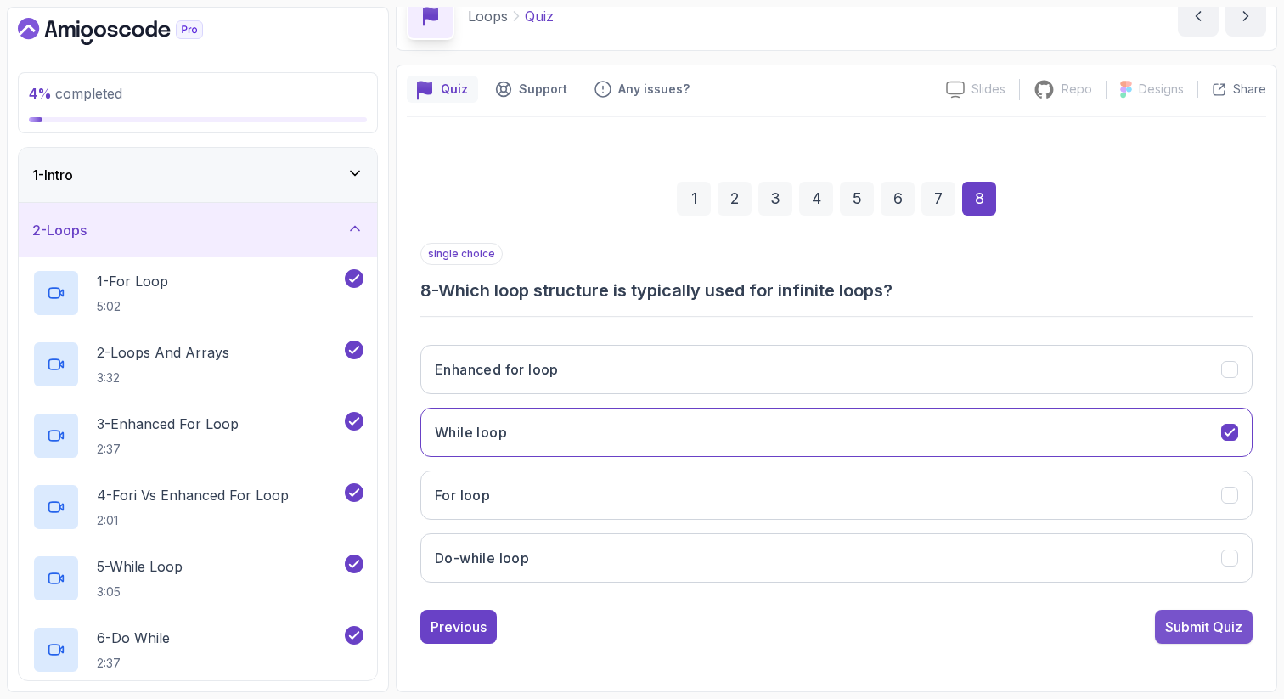
click at [1222, 622] on div "Submit Quiz" at bounding box center [1203, 626] width 77 height 20
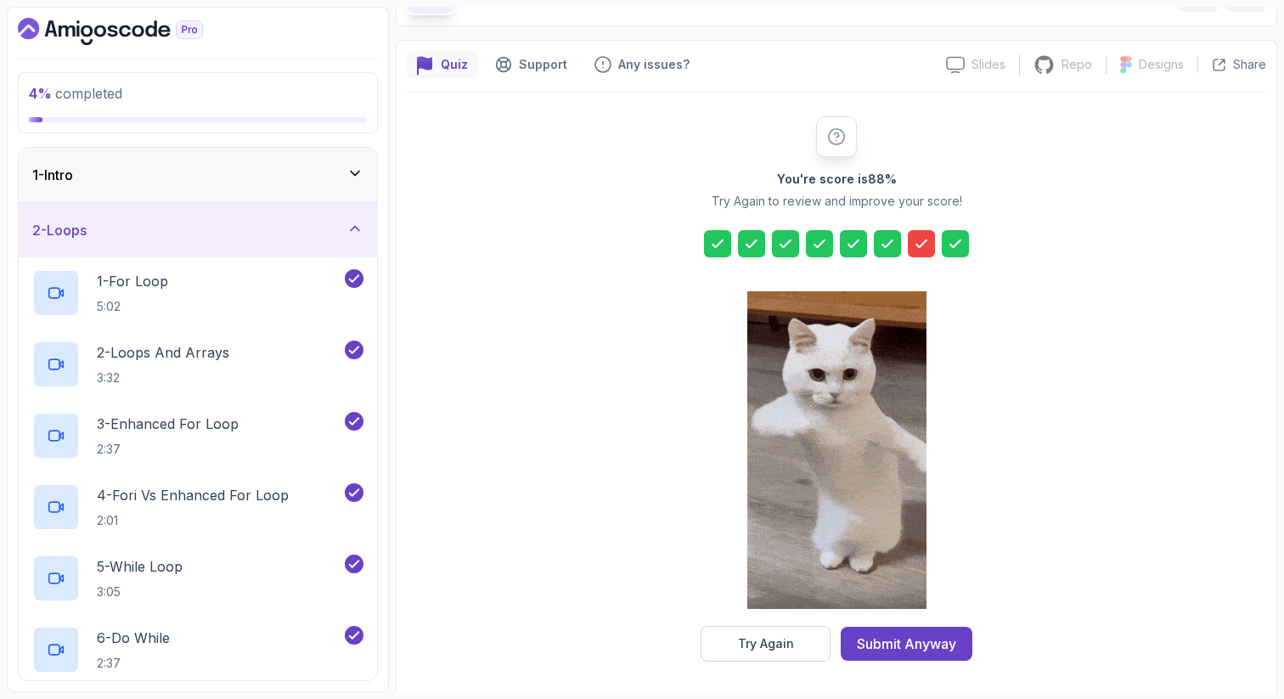
scroll to position [115, 0]
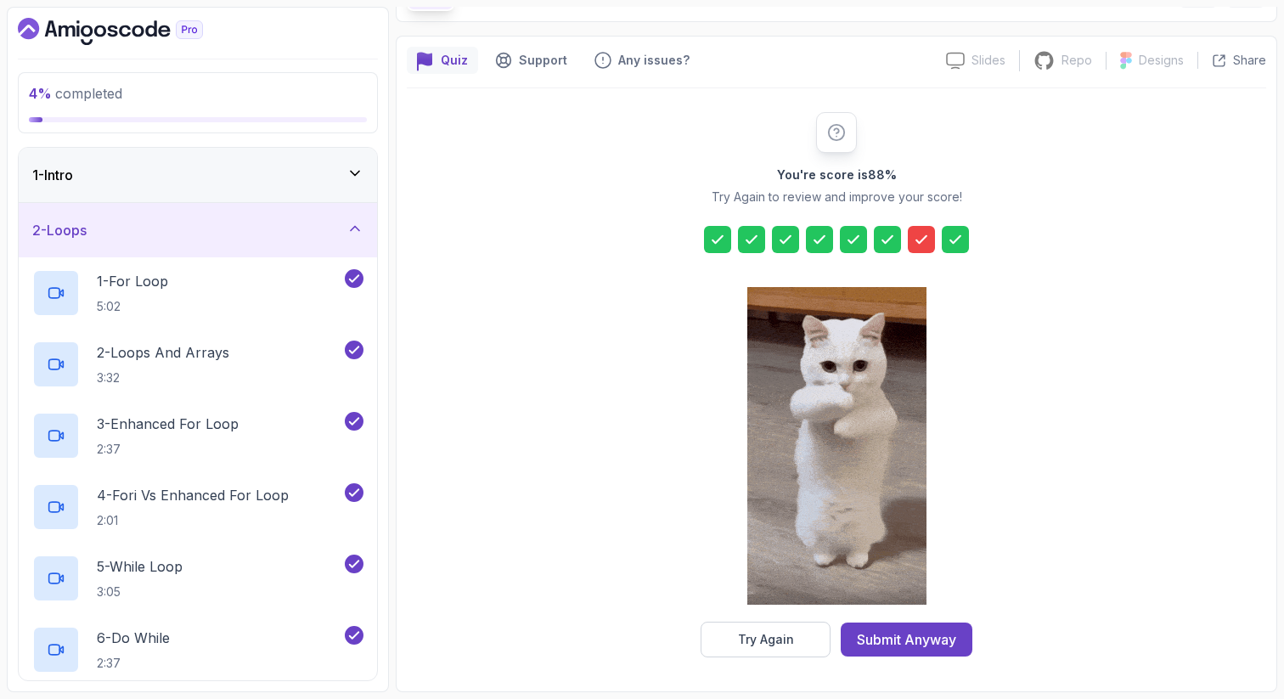
click at [925, 239] on icon at bounding box center [921, 239] width 17 height 17
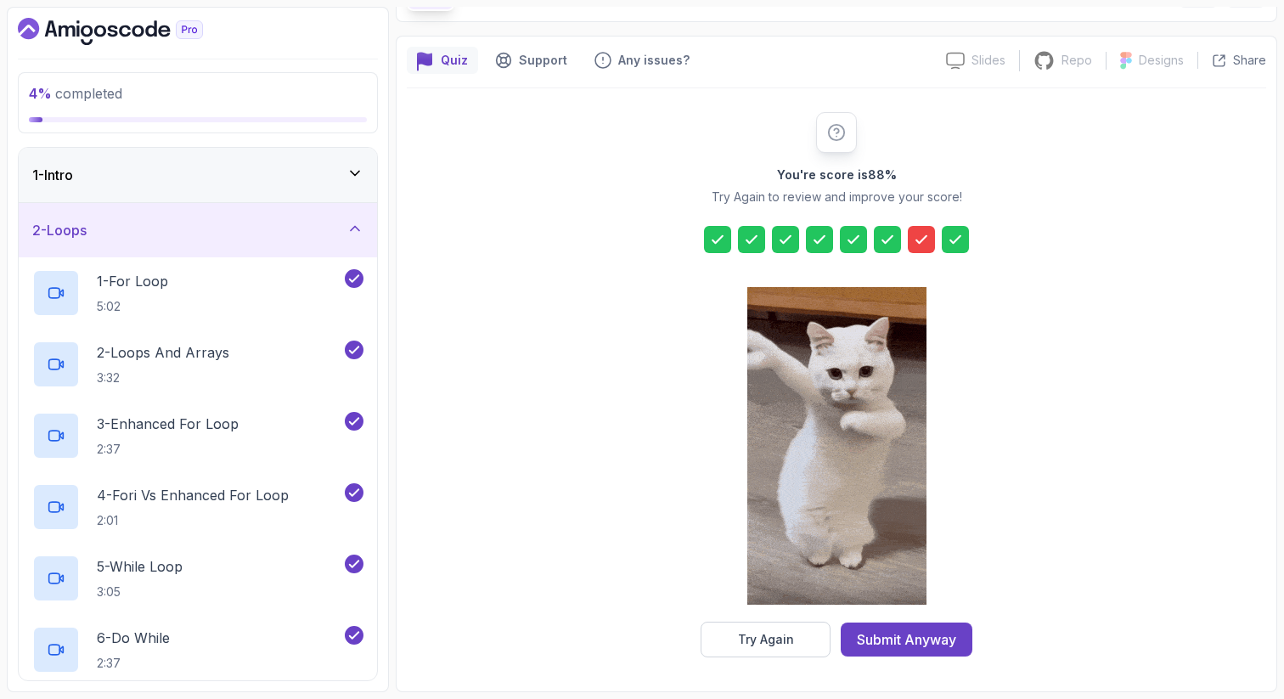
click at [925, 239] on icon at bounding box center [921, 239] width 17 height 17
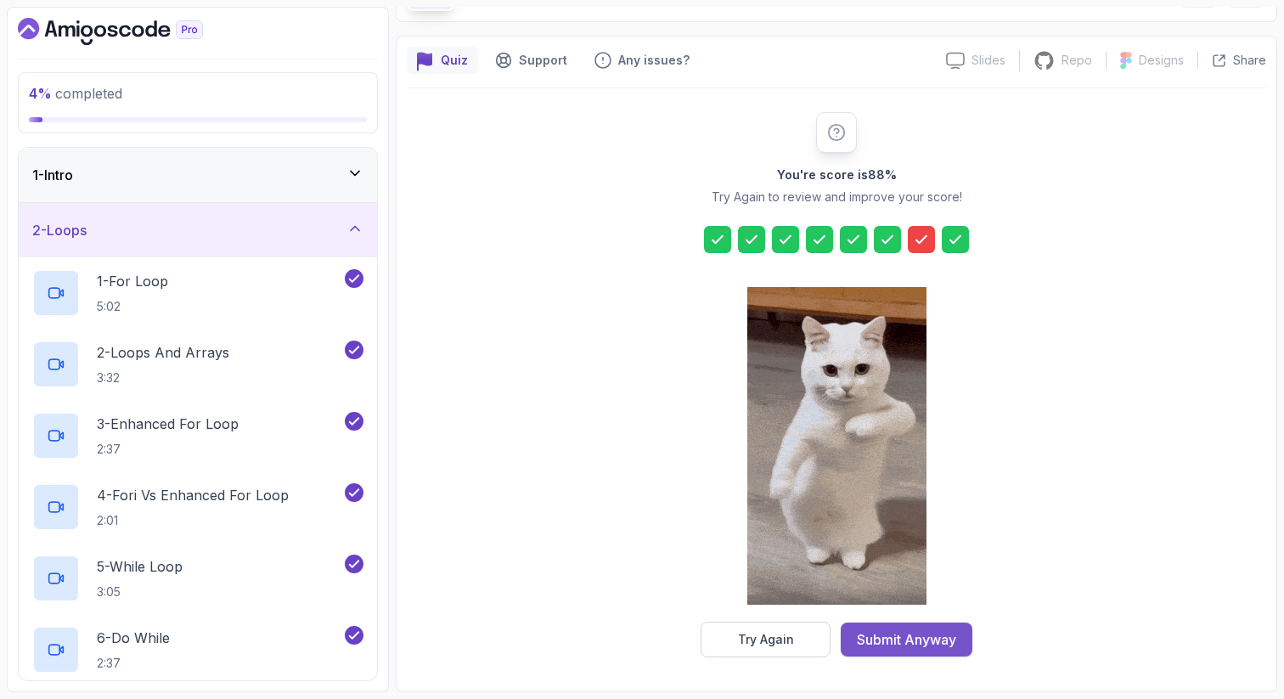
click at [868, 646] on div "Submit Anyway" at bounding box center [906, 639] width 99 height 20
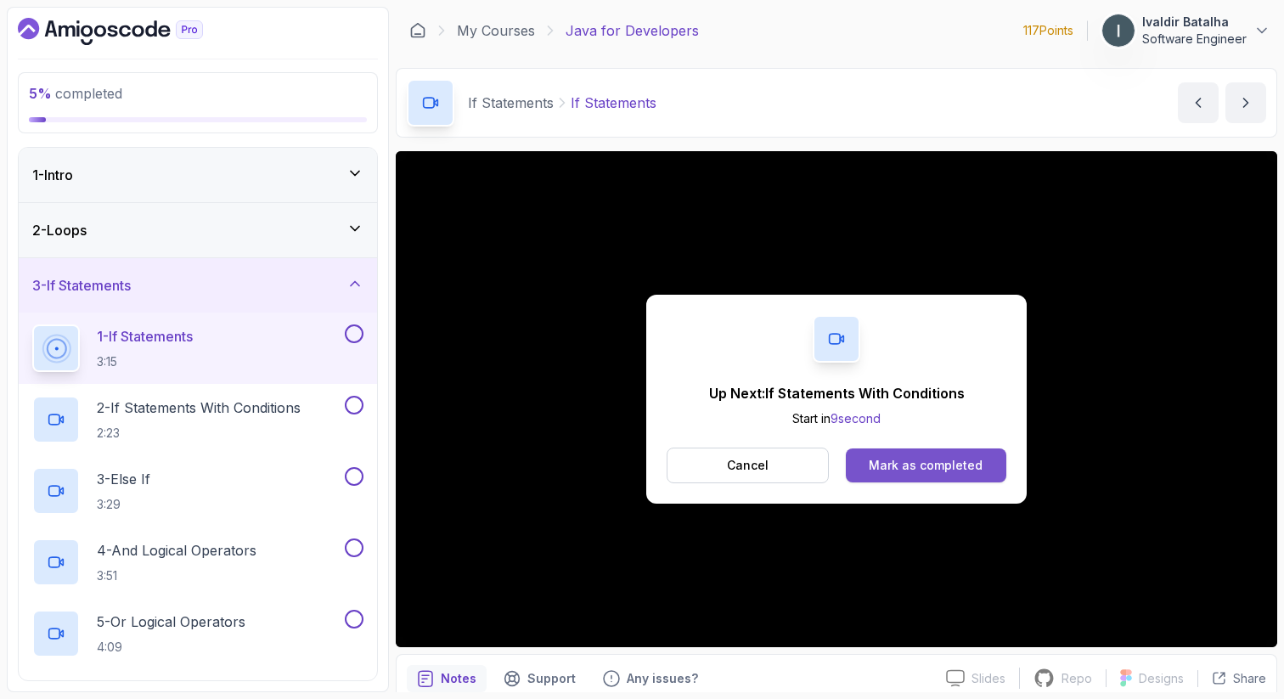
click at [897, 466] on div "Mark as completed" at bounding box center [925, 465] width 114 height 17
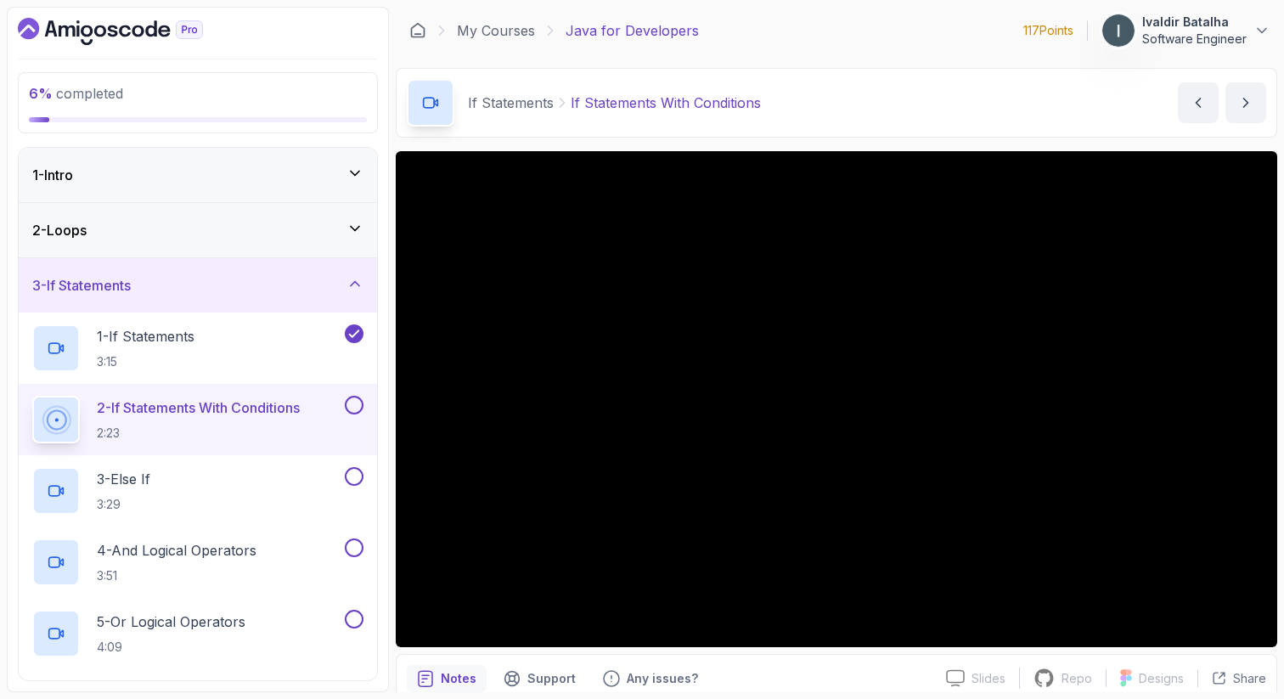
scroll to position [73, 0]
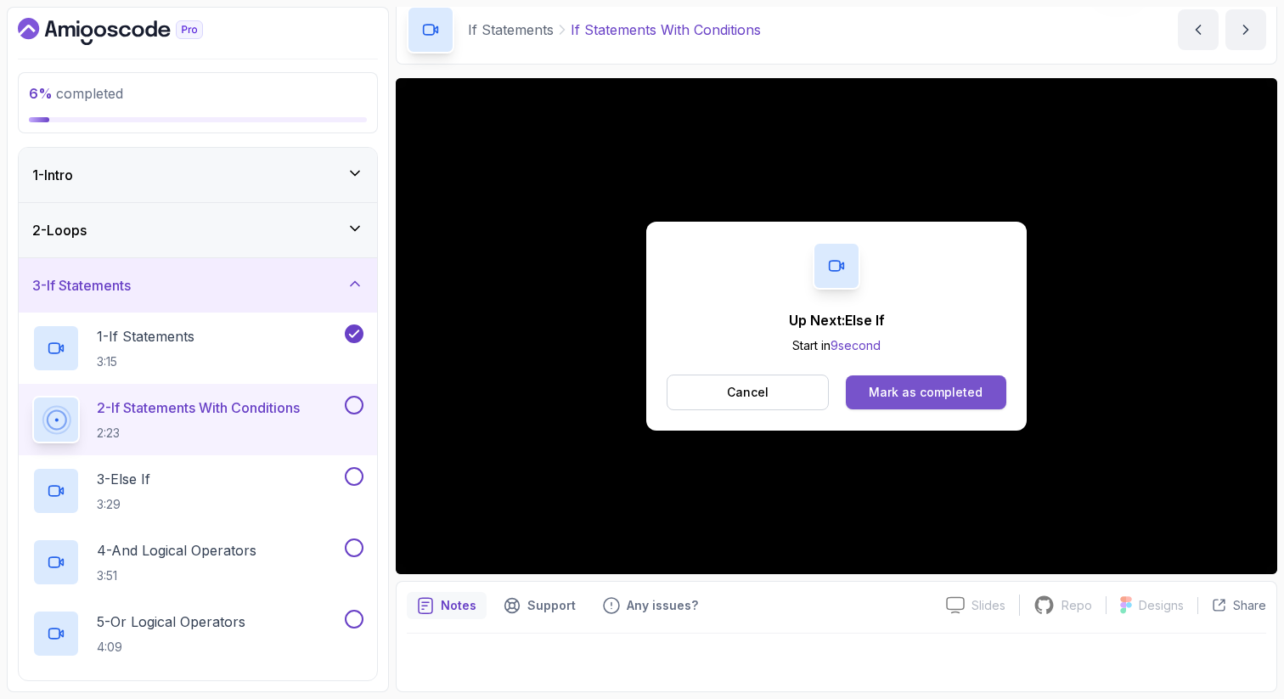
click at [916, 391] on div "Mark as completed" at bounding box center [925, 392] width 114 height 17
